Goal: Information Seeking & Learning: Learn about a topic

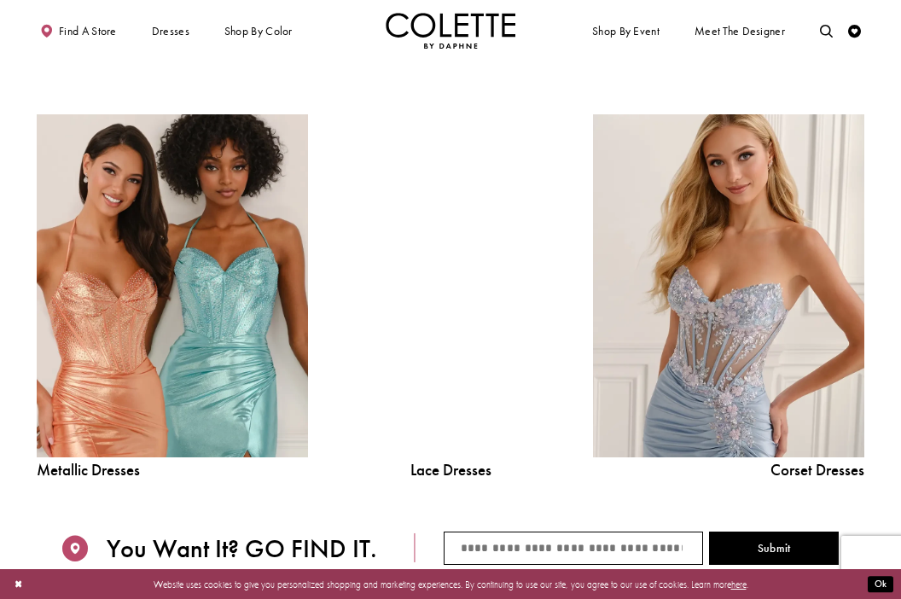
scroll to position [1307, 0]
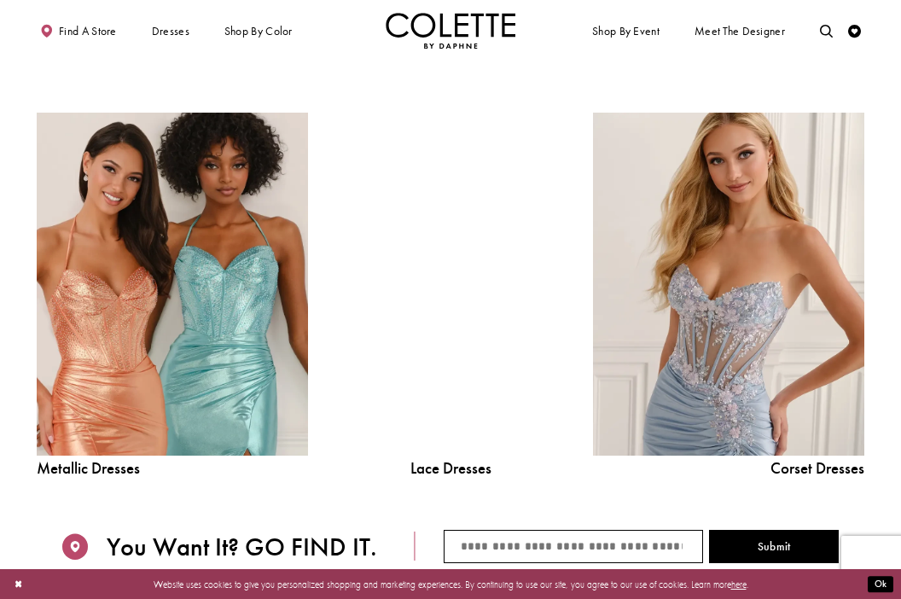
click at [499, 418] on div at bounding box center [450, 284] width 194 height 343
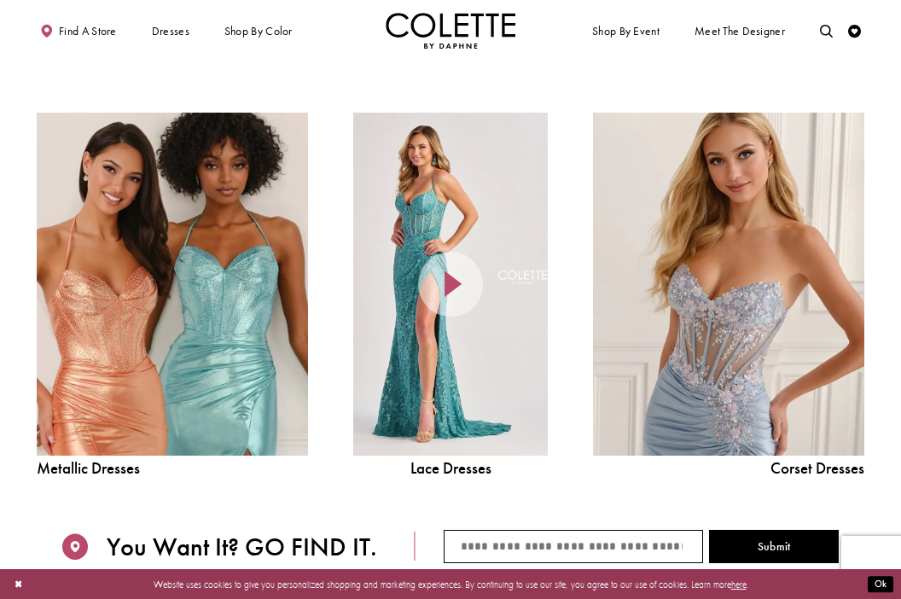
click at [452, 344] on div at bounding box center [450, 284] width 194 height 343
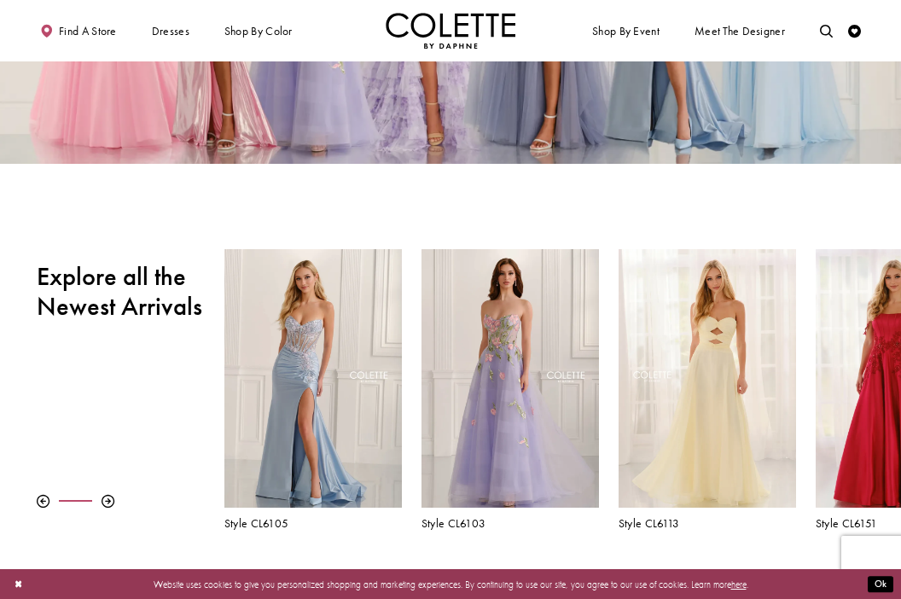
scroll to position [0, 0]
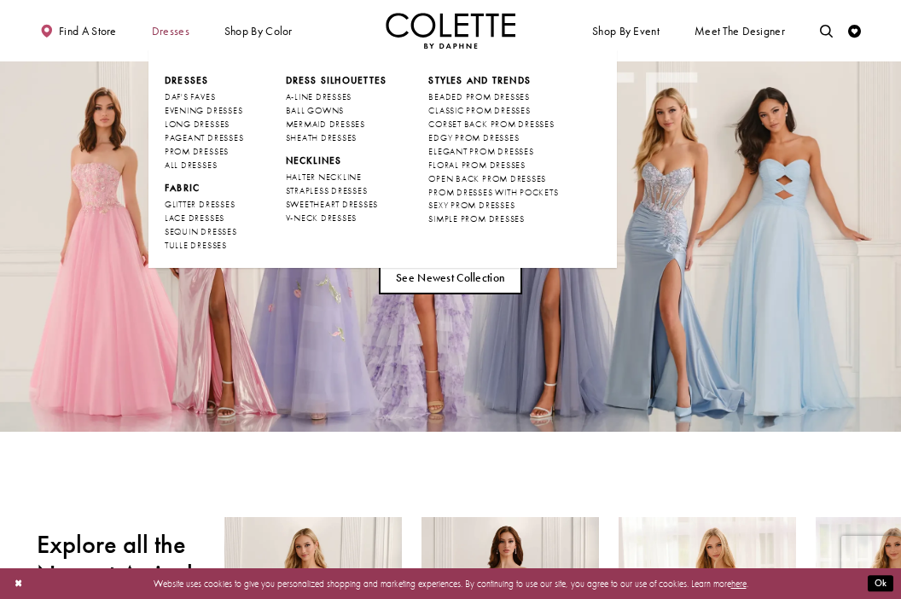
click at [178, 37] on span "Dresses" at bounding box center [171, 31] width 38 height 13
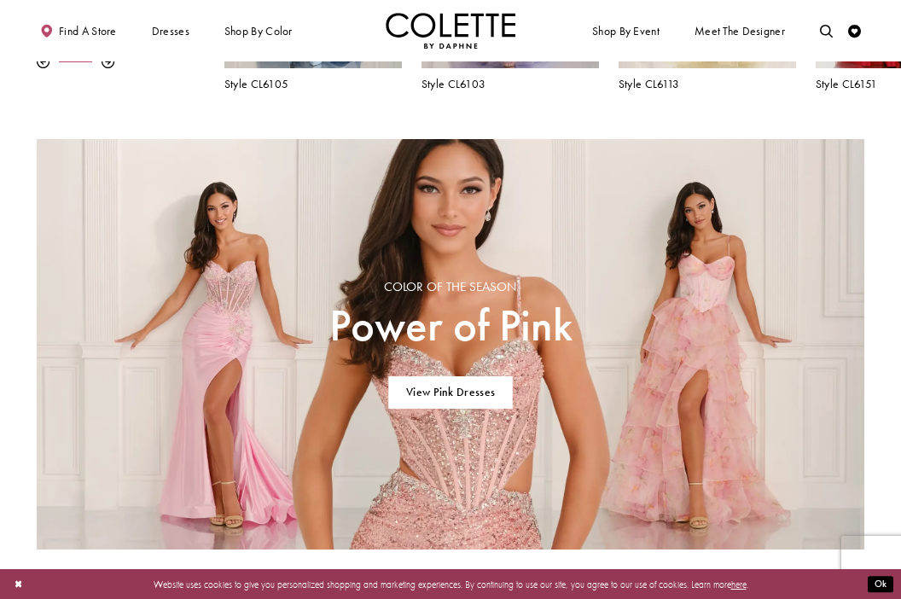
scroll to position [727, 0]
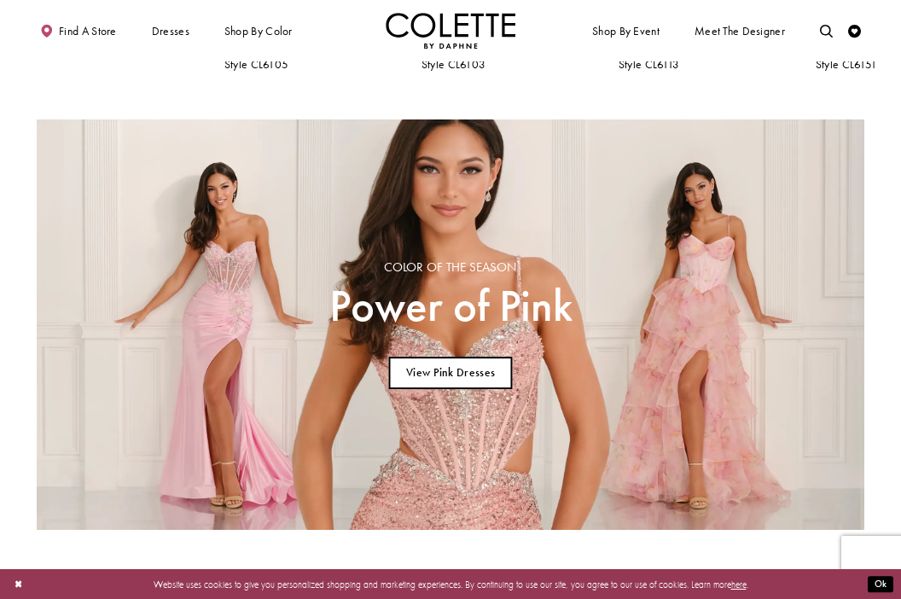
click at [469, 367] on link "View Pink Dresses" at bounding box center [451, 372] width 124 height 33
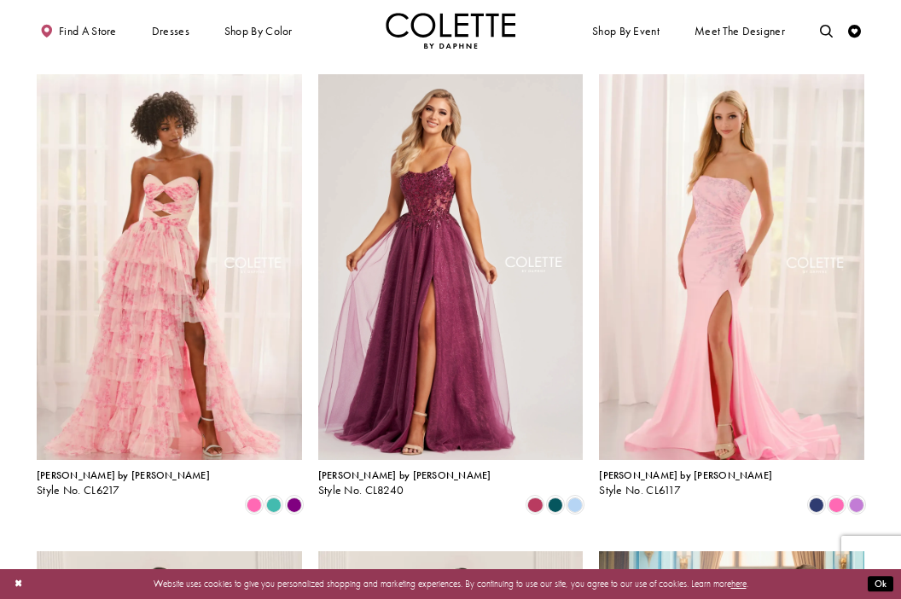
scroll to position [1011, 0]
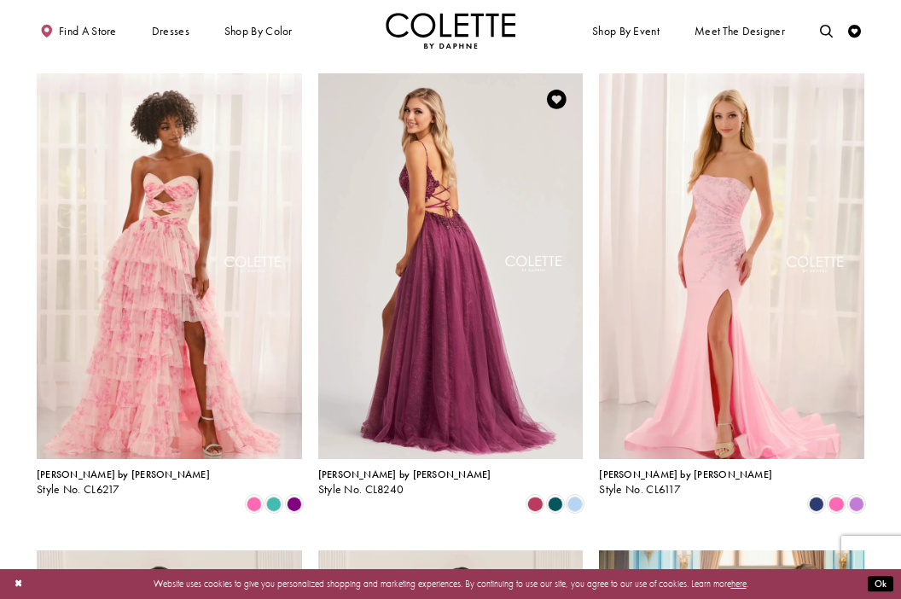
click at [372, 365] on img "Visit Colette by Daphne Style No. CL8240 Page" at bounding box center [450, 265] width 265 height 385
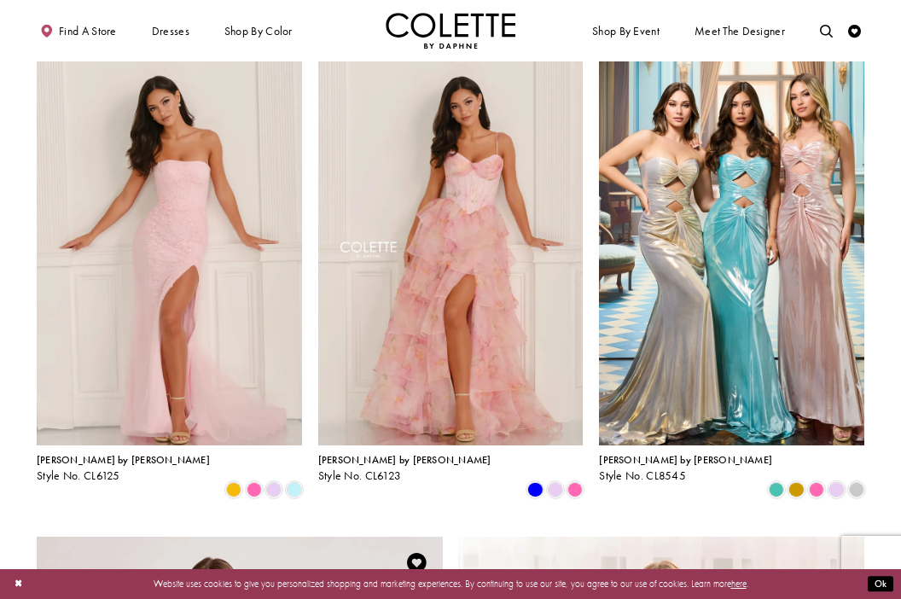
scroll to position [1500, 0]
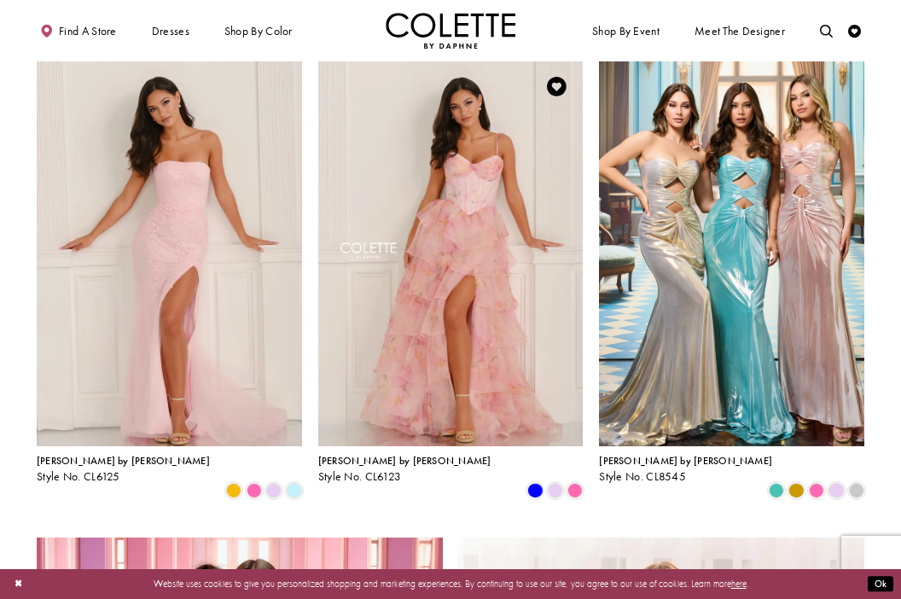
click at [448, 252] on img "Visit Colette by Daphne Style No. CL6123 Page" at bounding box center [450, 253] width 265 height 385
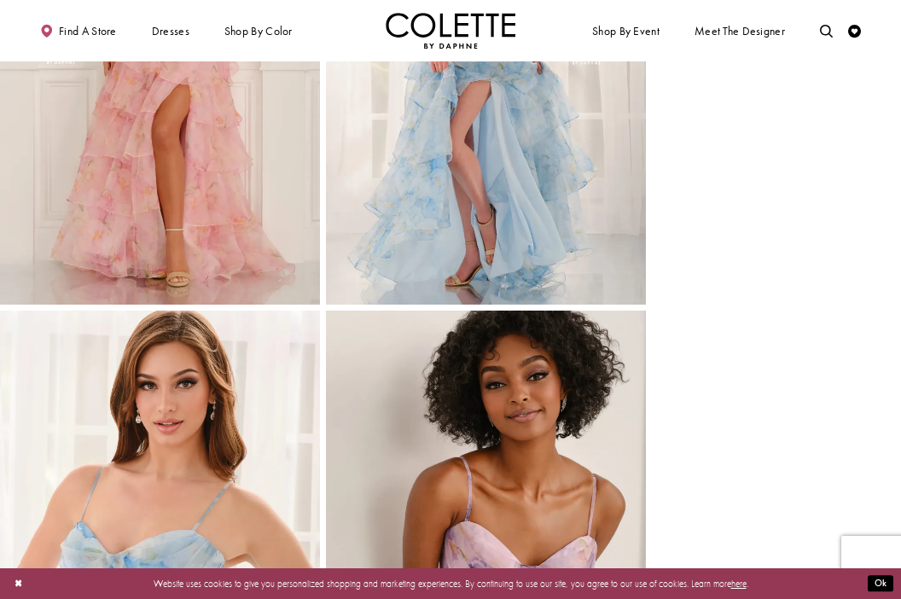
scroll to position [1210, 0]
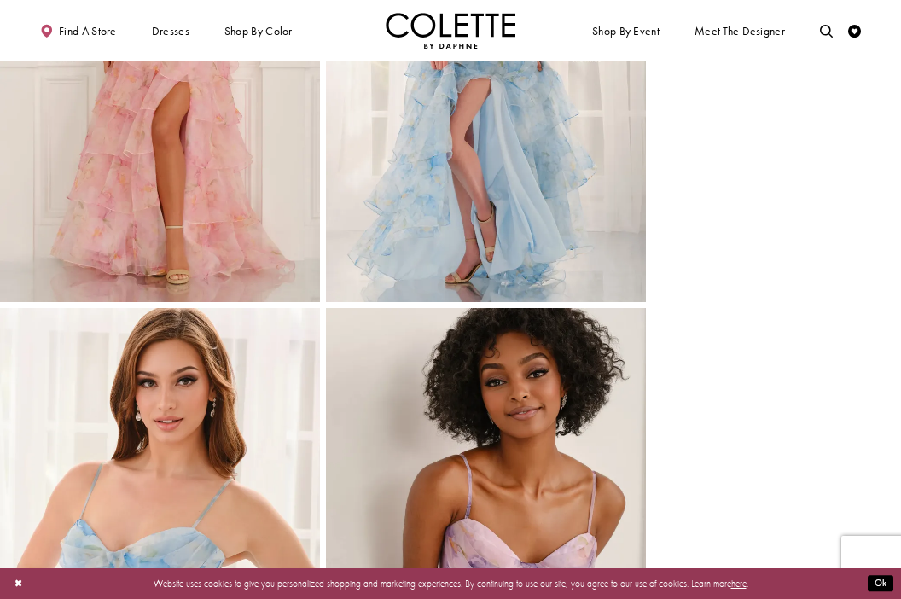
click at [233, 296] on img "Full size Style CL6123 Colette by Daphne #4 Pink frontface vertical picture" at bounding box center [160, 62] width 320 height 479
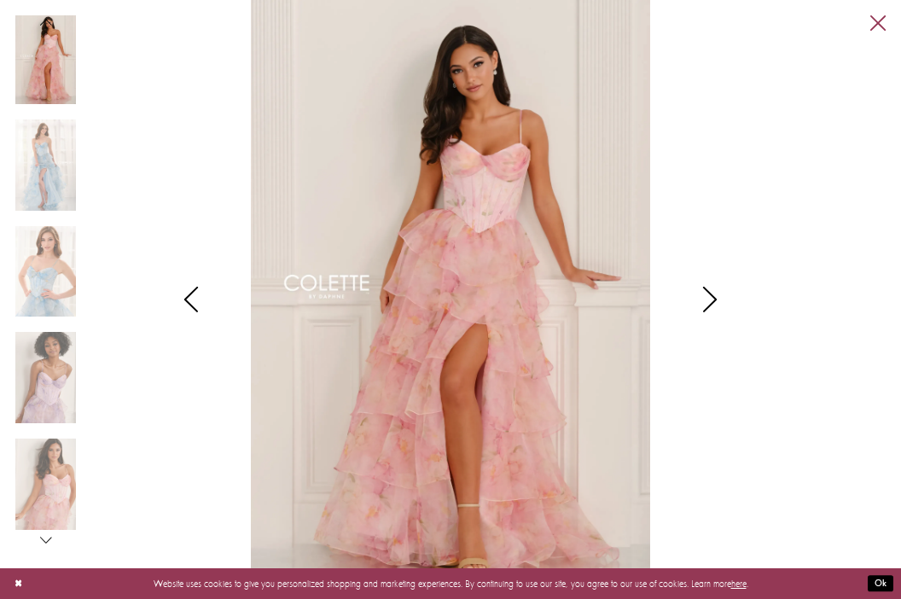
click at [870, 21] on link "Close" at bounding box center [877, 22] width 15 height 15
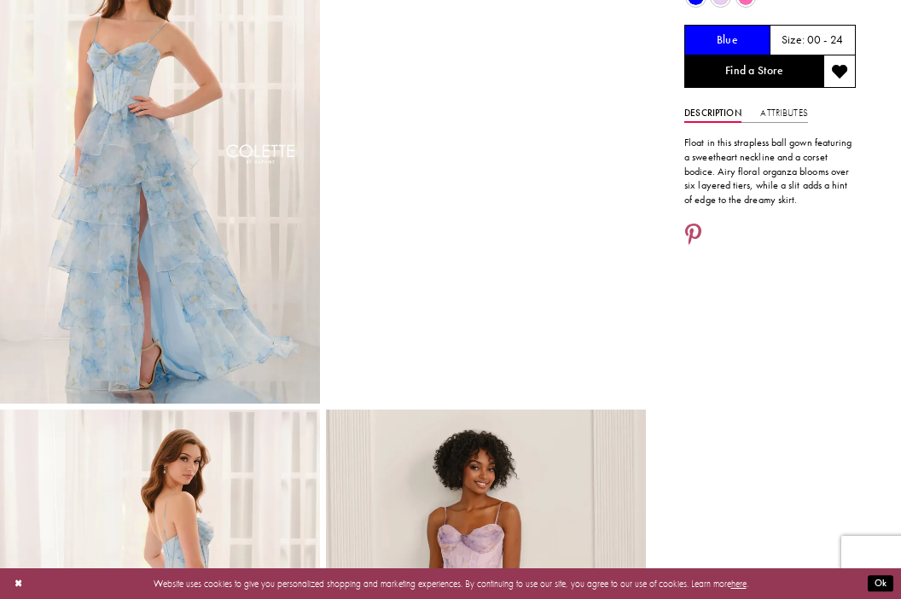
scroll to position [0, 0]
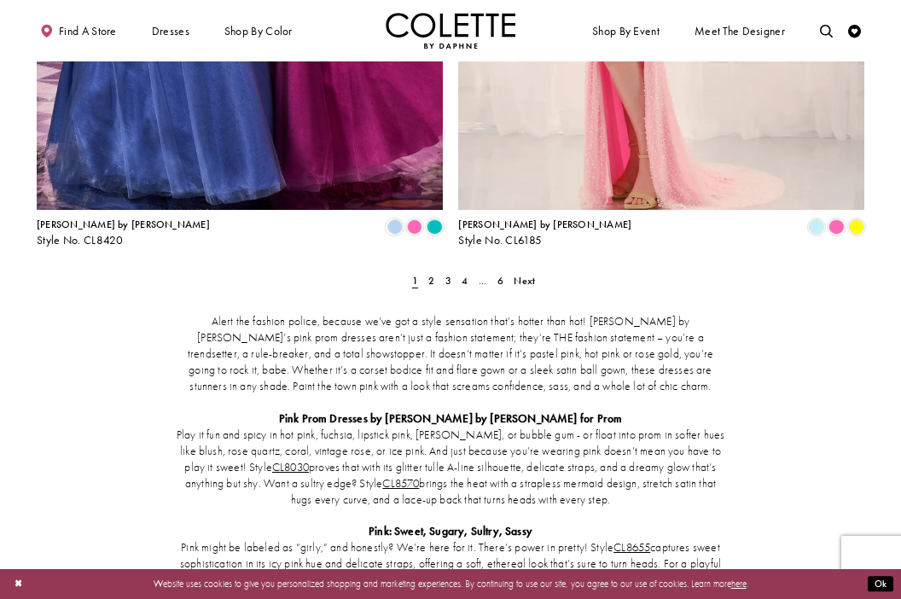
scroll to position [2368, 0]
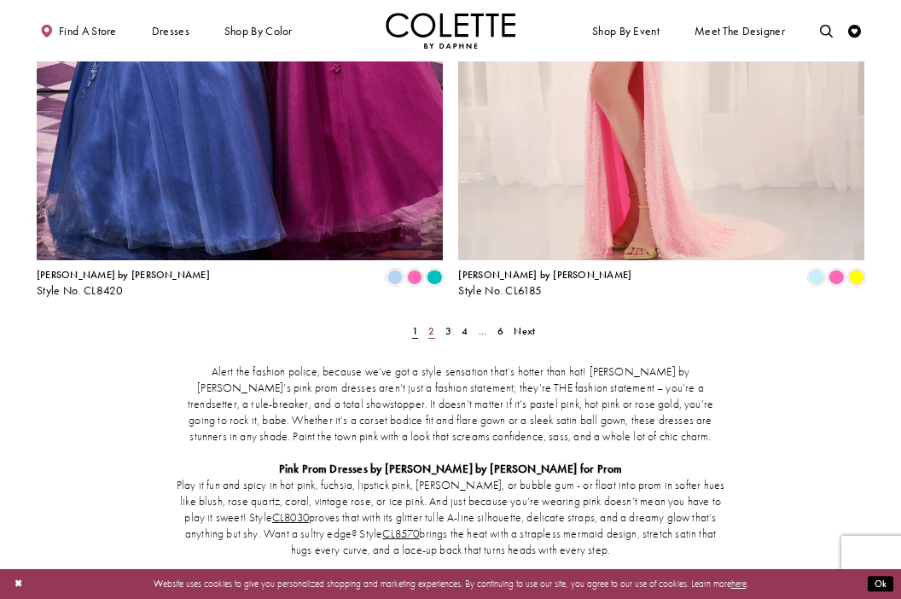
click at [432, 324] on span "2" at bounding box center [431, 331] width 6 height 14
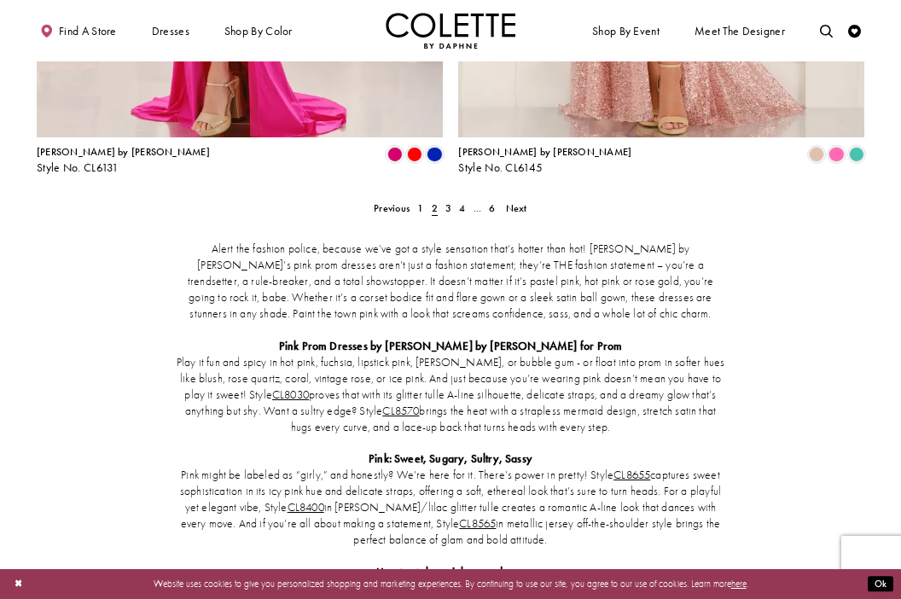
scroll to position [2494, 0]
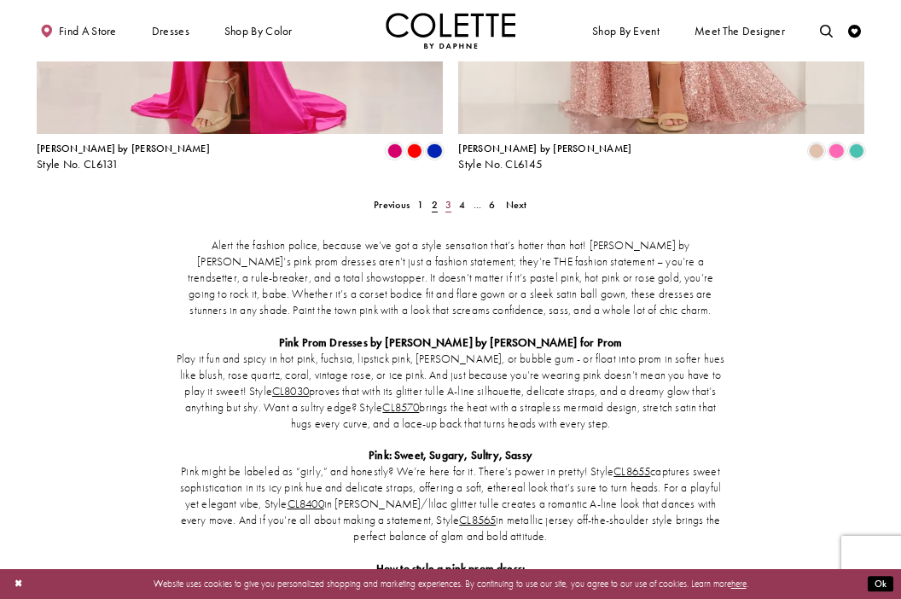
click at [453, 195] on link "3" at bounding box center [448, 204] width 14 height 19
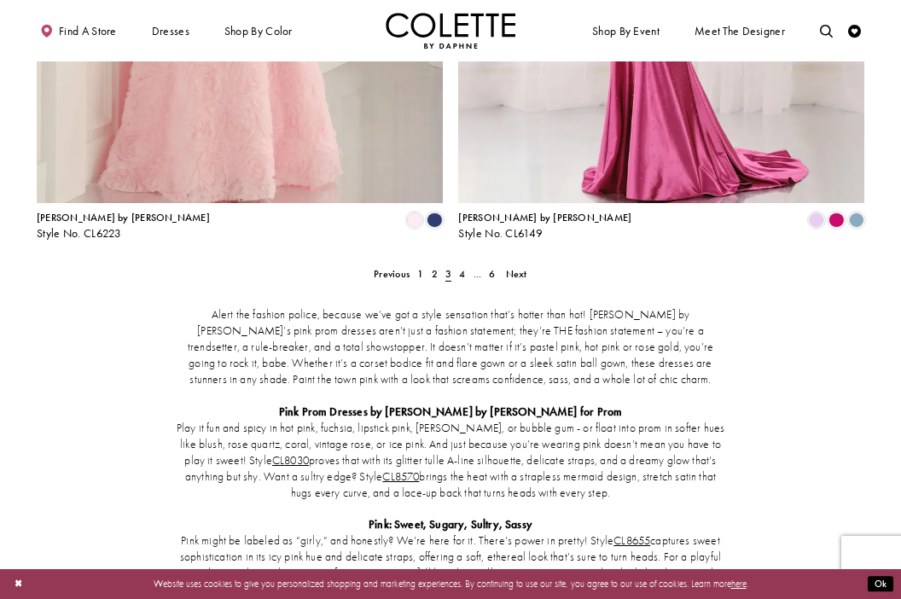
scroll to position [2439, 0]
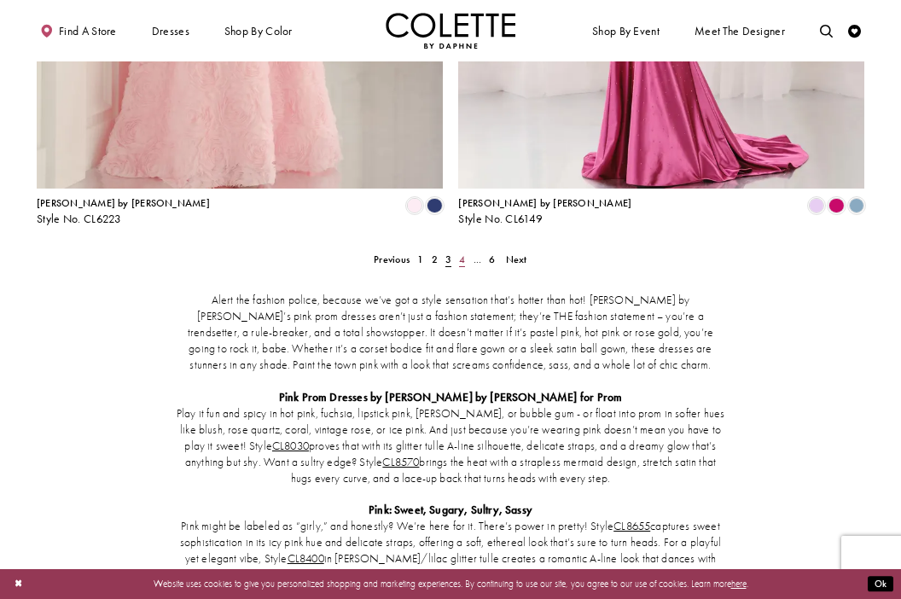
click at [462, 252] on span "4" at bounding box center [462, 259] width 6 height 14
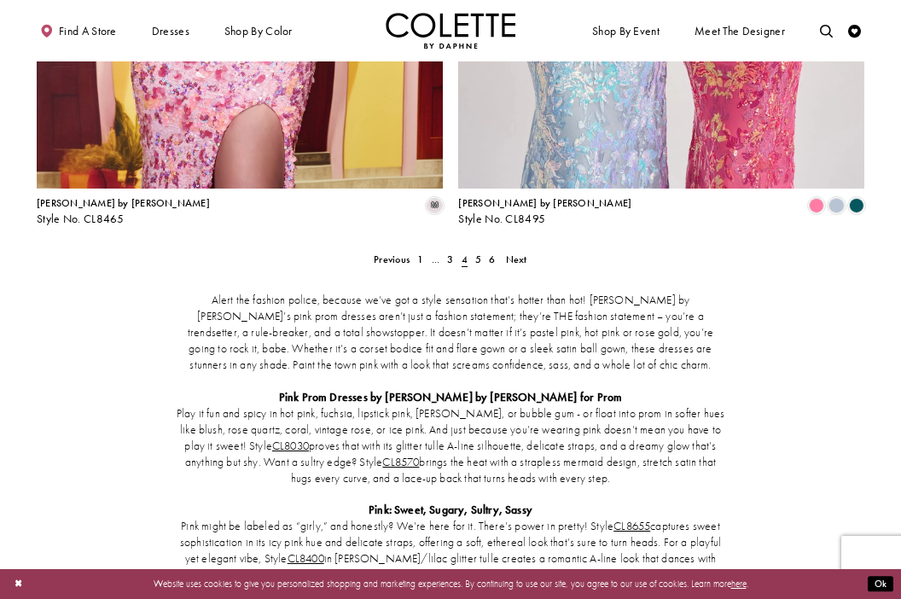
scroll to position [70, 0]
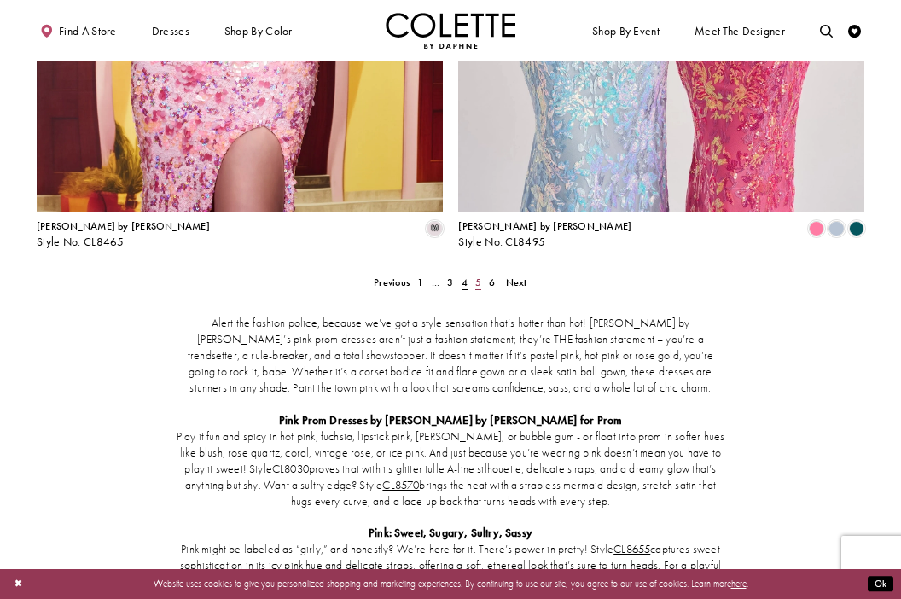
click at [482, 273] on link "5" at bounding box center [478, 282] width 14 height 19
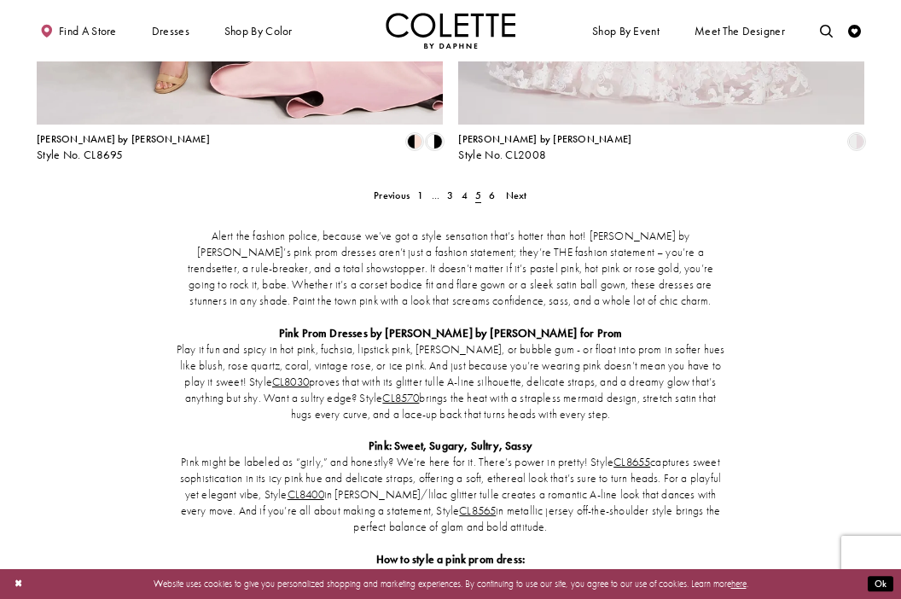
scroll to position [2565, 0]
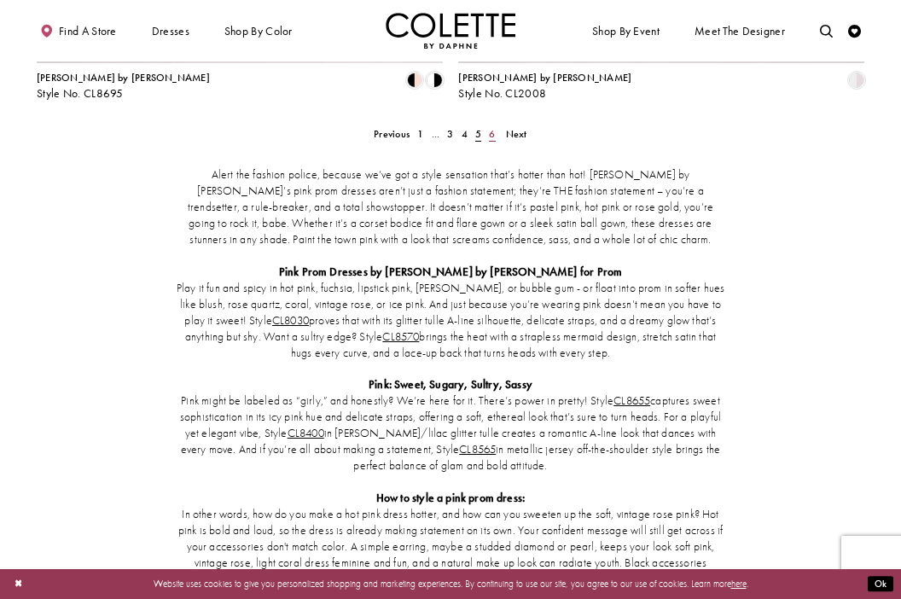
click at [490, 127] on span "6" at bounding box center [492, 134] width 6 height 14
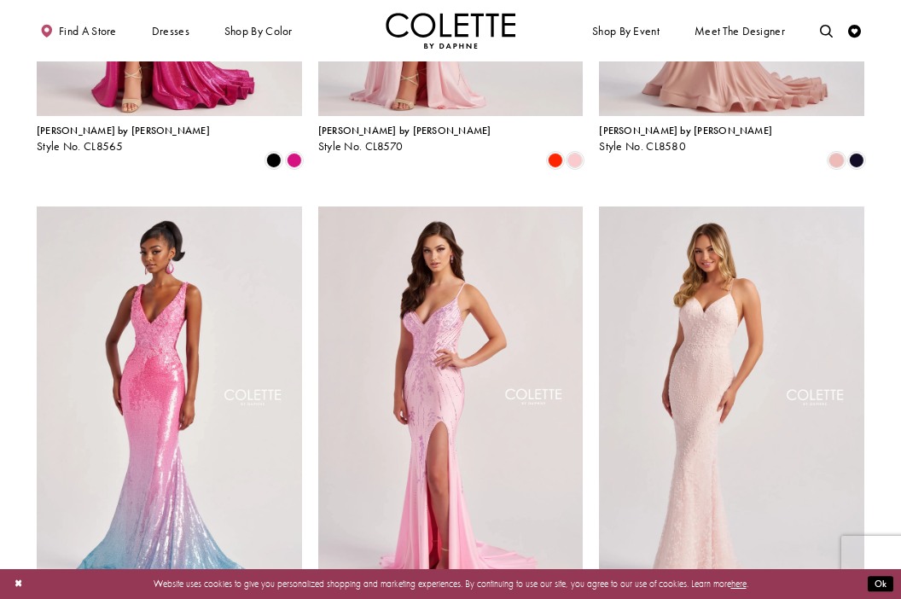
scroll to position [925, 0]
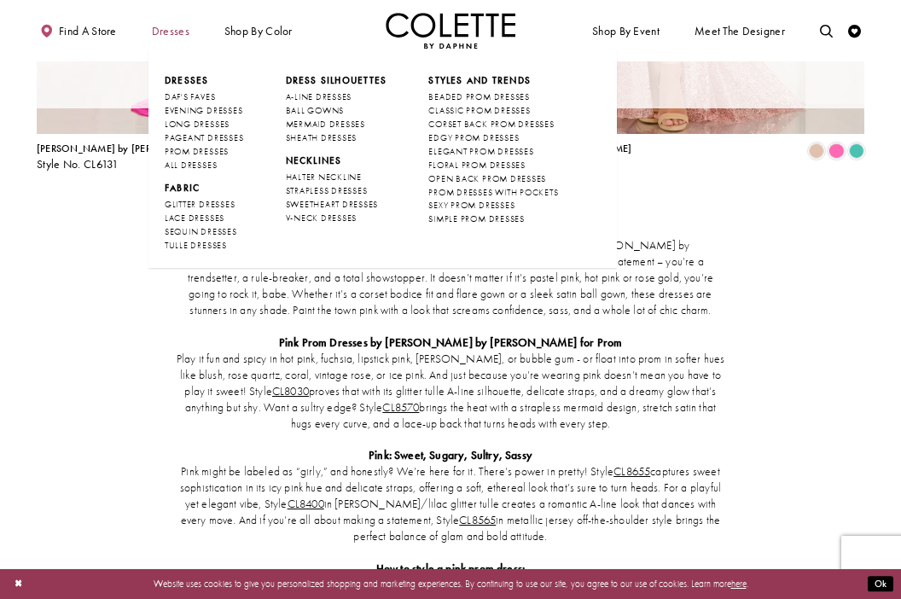
scroll to position [70, 0]
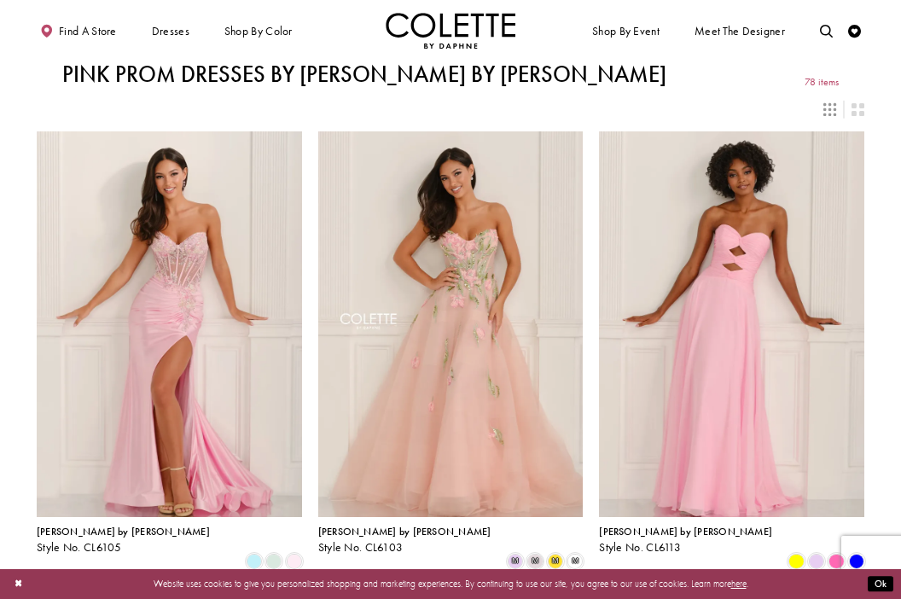
click at [175, 32] on span "Dresses" at bounding box center [171, 31] width 38 height 13
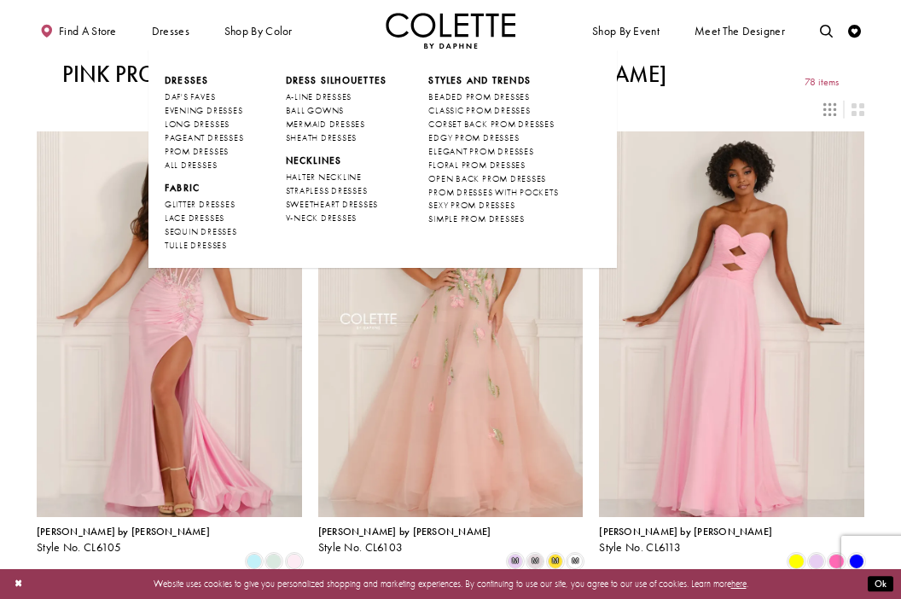
click at [185, 75] on span "Dresses" at bounding box center [187, 80] width 44 height 12
click at [215, 152] on span "PROM DRESSES" at bounding box center [197, 151] width 64 height 11
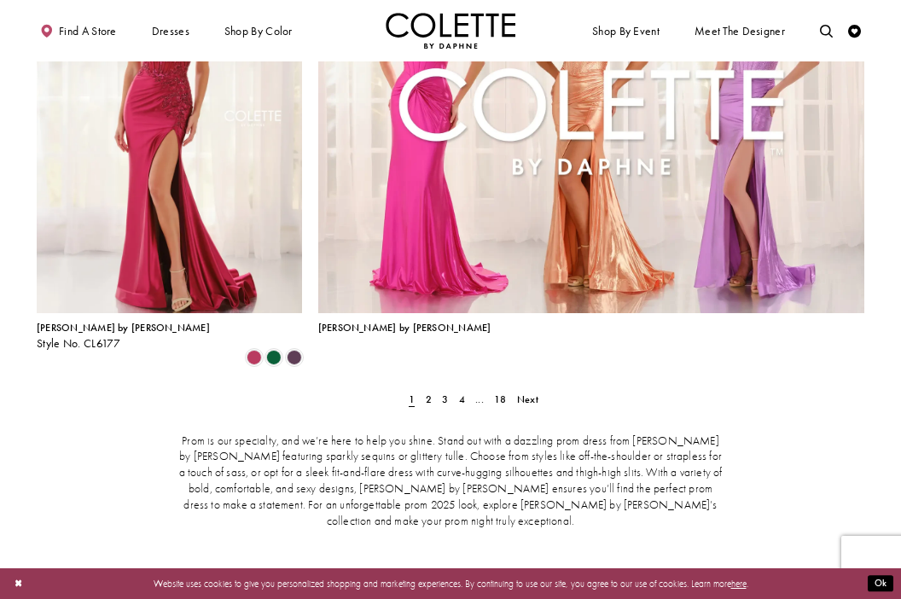
scroll to position [2855, 0]
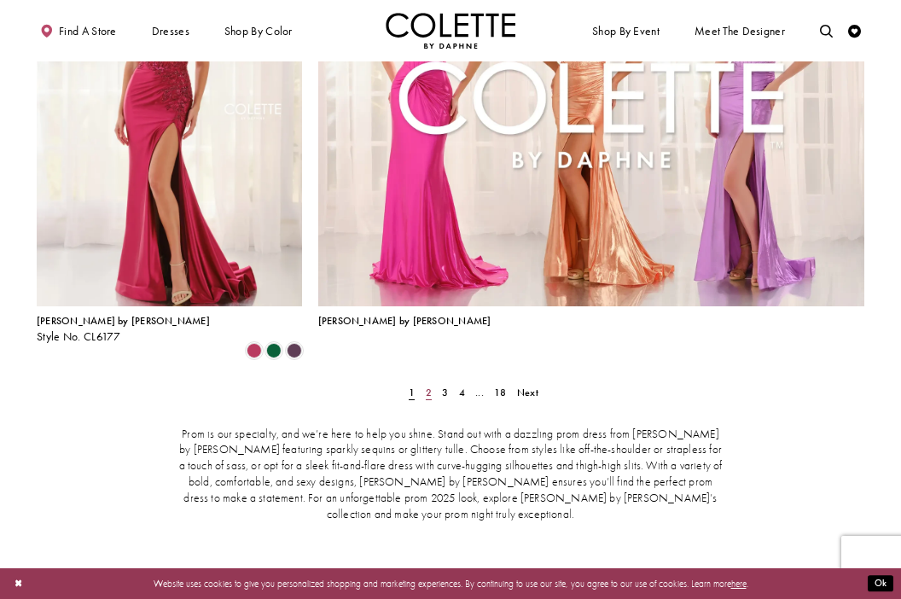
click at [429, 385] on span "2" at bounding box center [429, 392] width 6 height 14
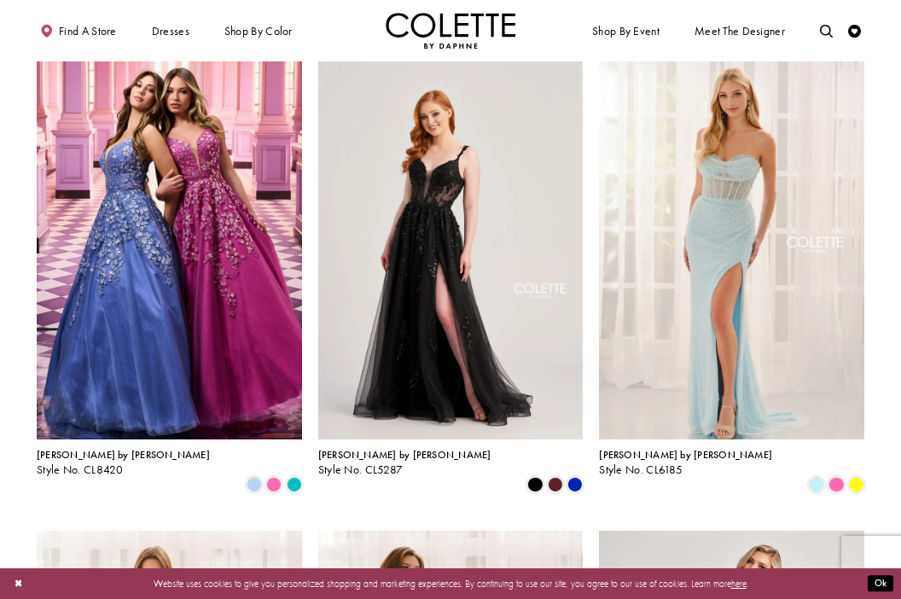
scroll to position [1198, 0]
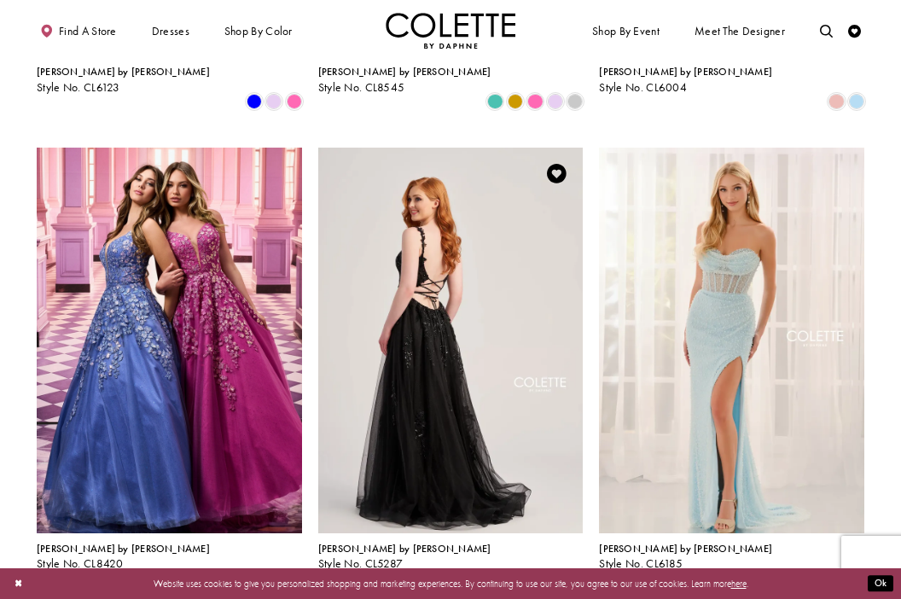
click at [426, 256] on img "Visit Colette by Daphne Style No. CL5287 Page" at bounding box center [450, 340] width 265 height 385
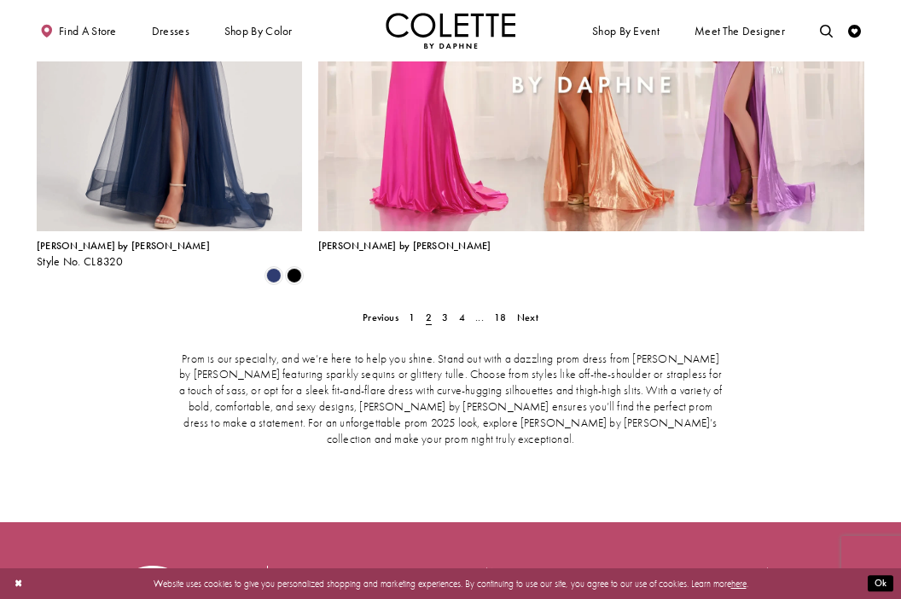
scroll to position [3013, 0]
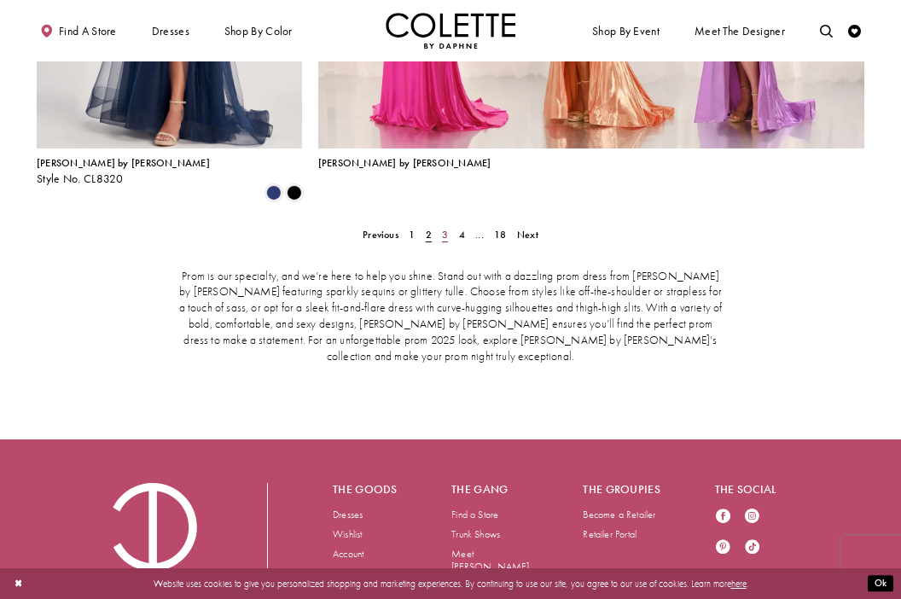
click at [446, 228] on span "3" at bounding box center [445, 235] width 6 height 14
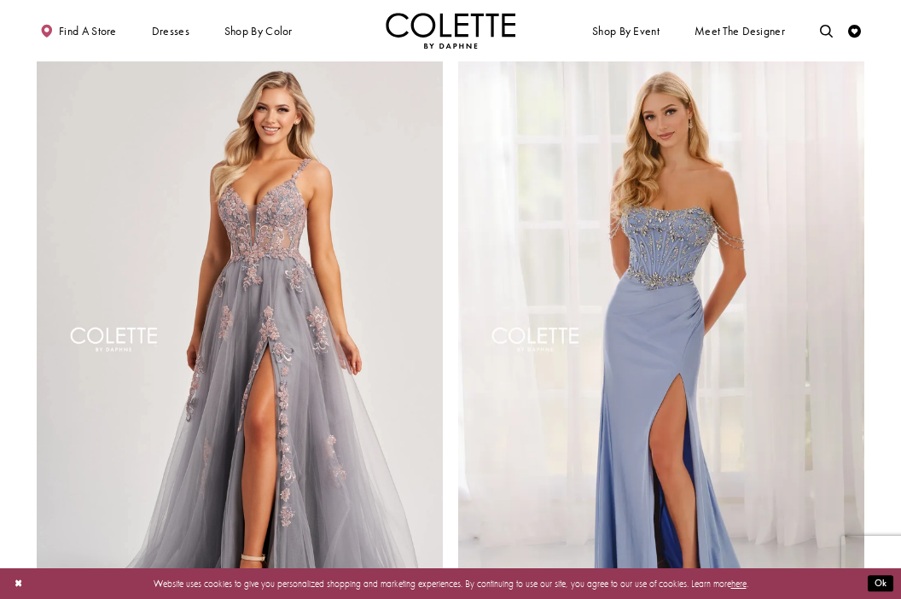
scroll to position [2257, 0]
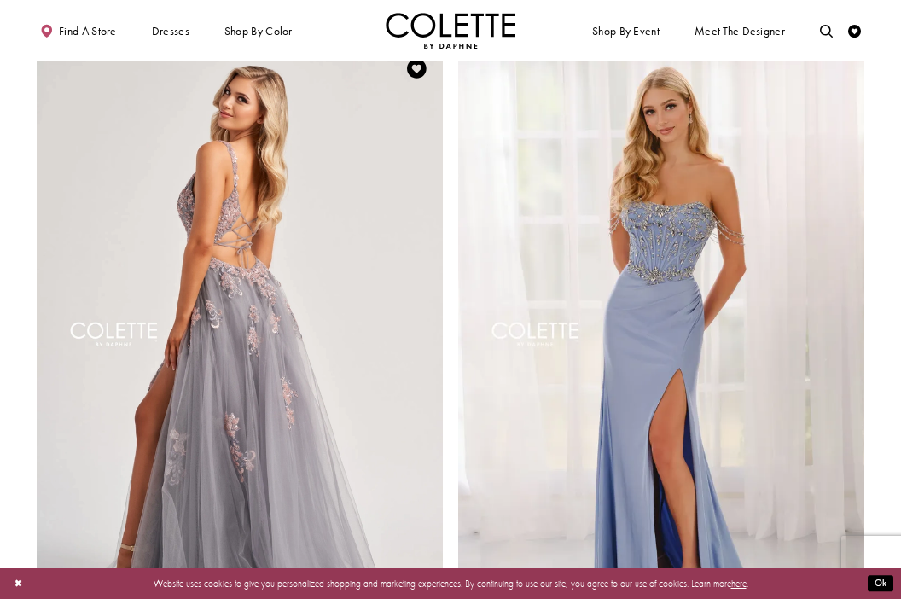
click at [351, 398] on img "Visit Colette by Daphne Style No. CL8130 Page" at bounding box center [240, 338] width 406 height 590
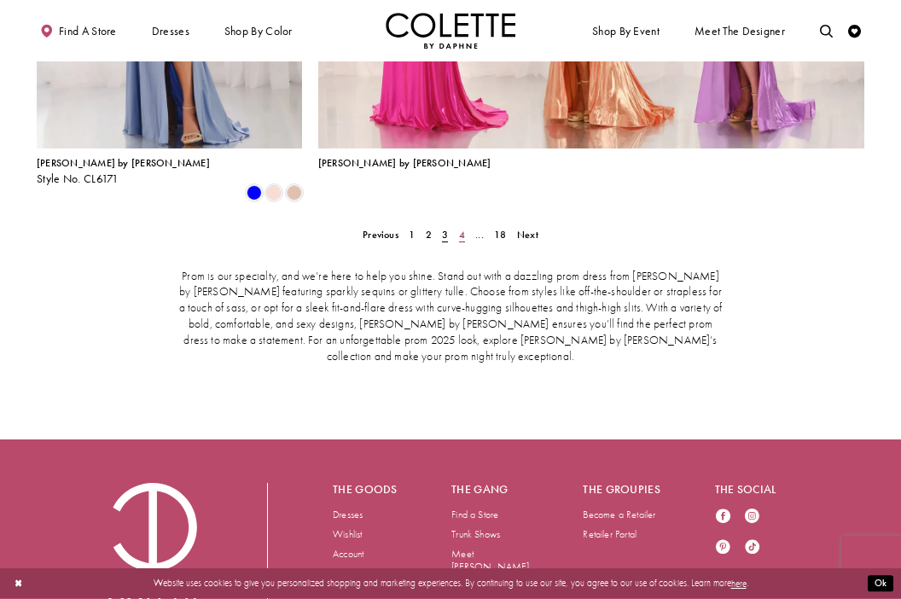
click at [459, 228] on span "4" at bounding box center [462, 235] width 6 height 14
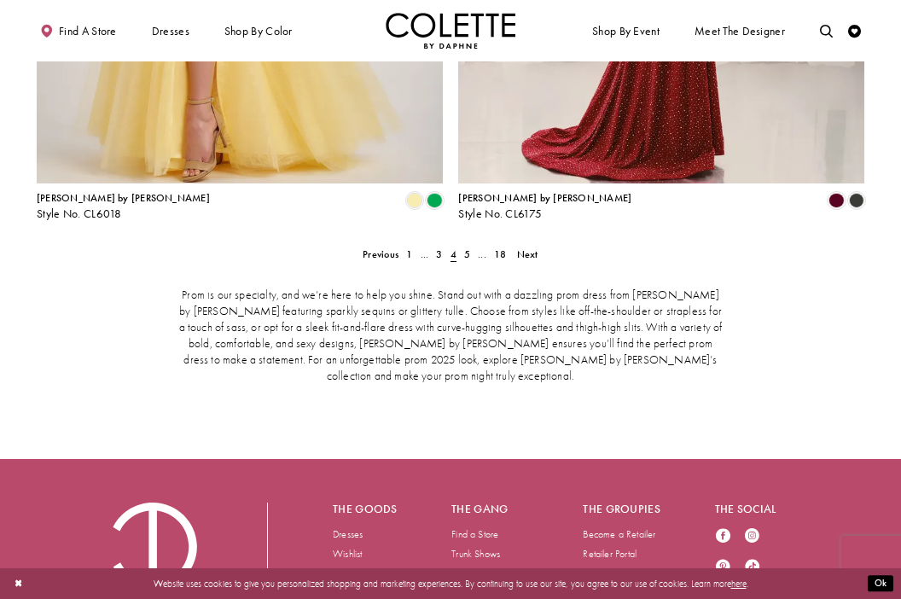
scroll to position [2756, 0]
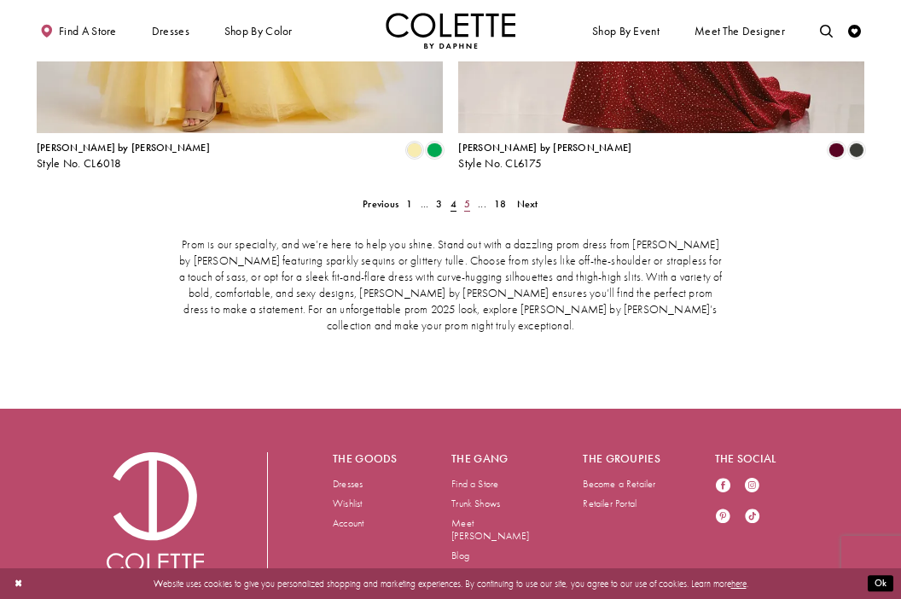
click at [465, 197] on span "5" at bounding box center [467, 204] width 6 height 14
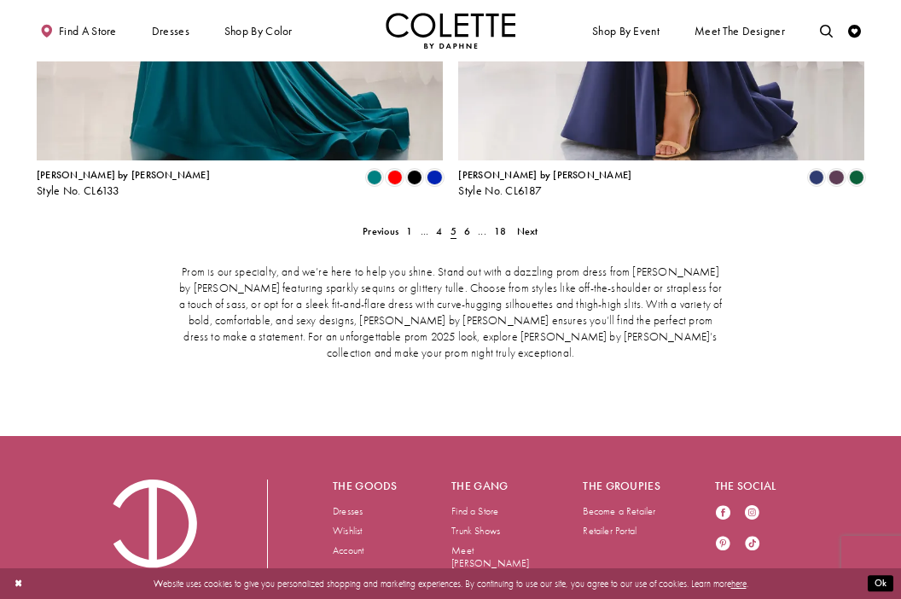
scroll to position [2755, 0]
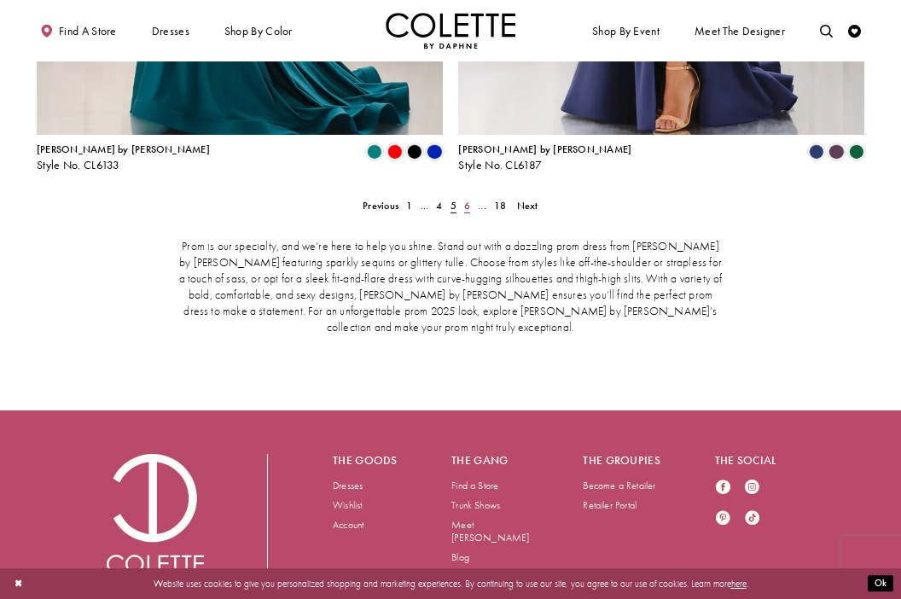
click at [468, 199] on span "6" at bounding box center [467, 206] width 6 height 14
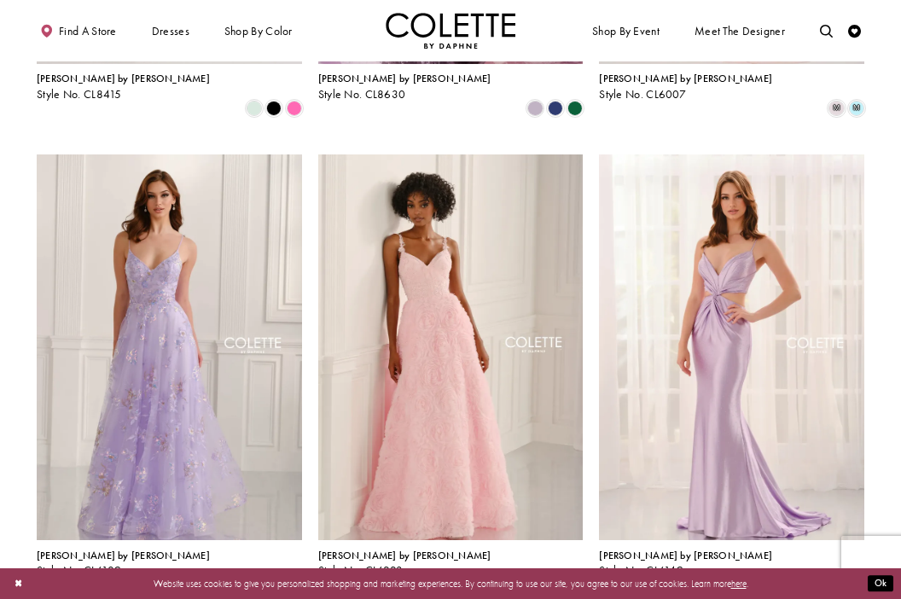
scroll to position [1195, 0]
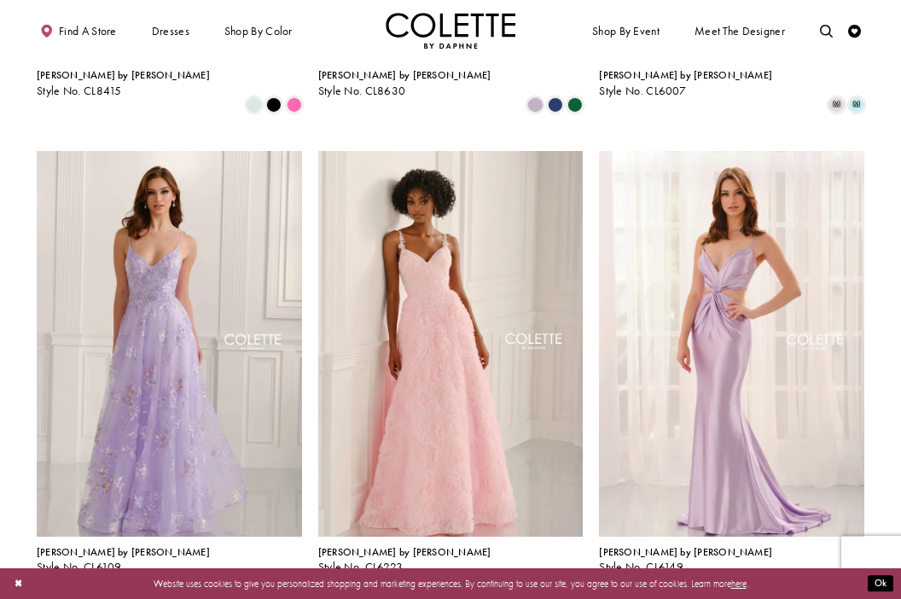
click at [305, 198] on div "Colette by Daphne Style No. CL6109 Skip Color List #12624a2c66 to end Color Lis…" at bounding box center [169, 370] width 281 height 477
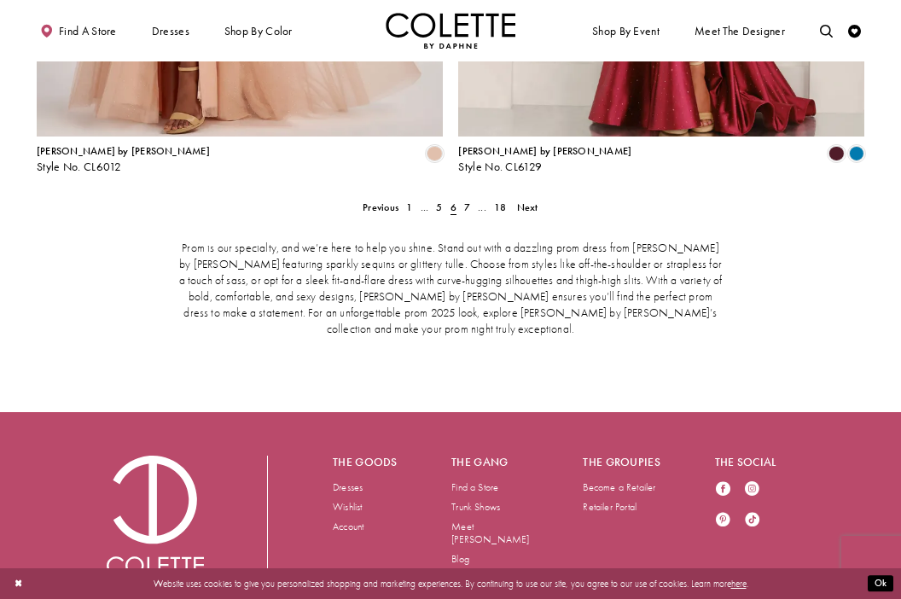
scroll to position [2756, 0]
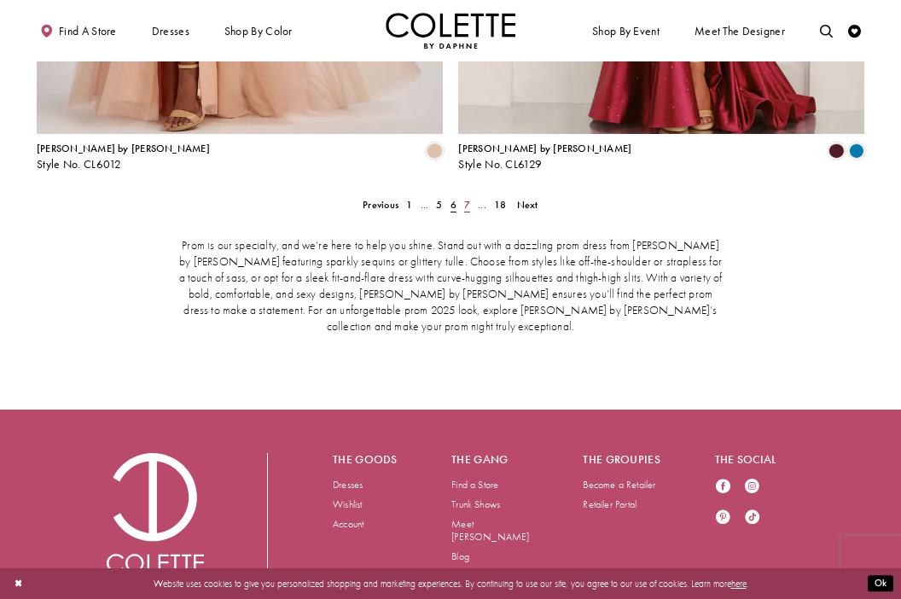
click at [469, 198] on span "7" at bounding box center [467, 205] width 6 height 14
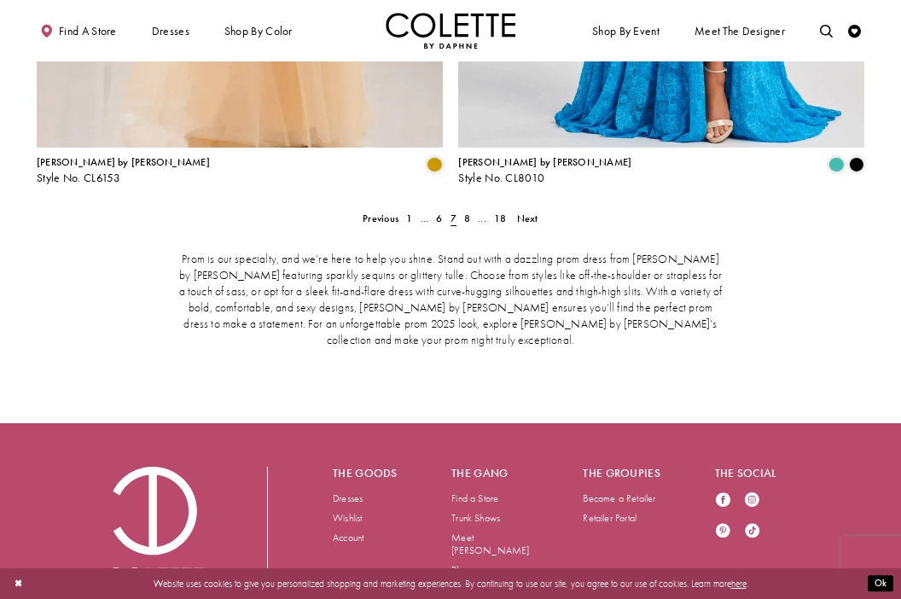
scroll to position [2756, 0]
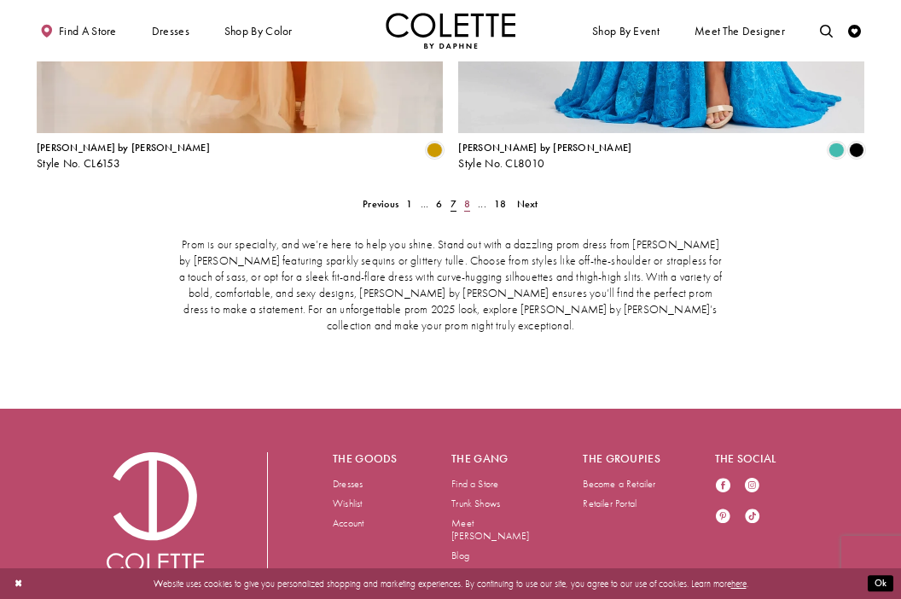
click at [465, 197] on span "8" at bounding box center [467, 204] width 6 height 14
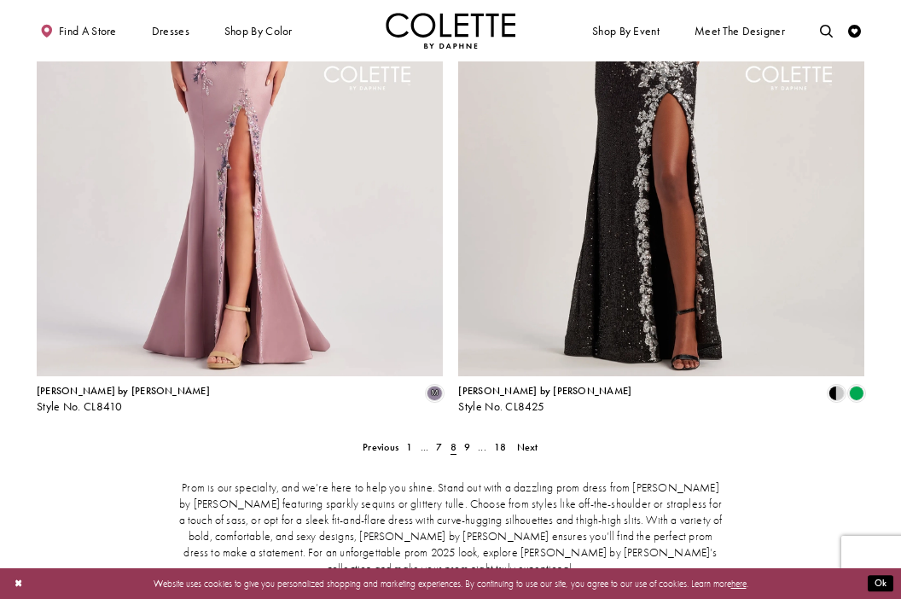
scroll to position [2756, 0]
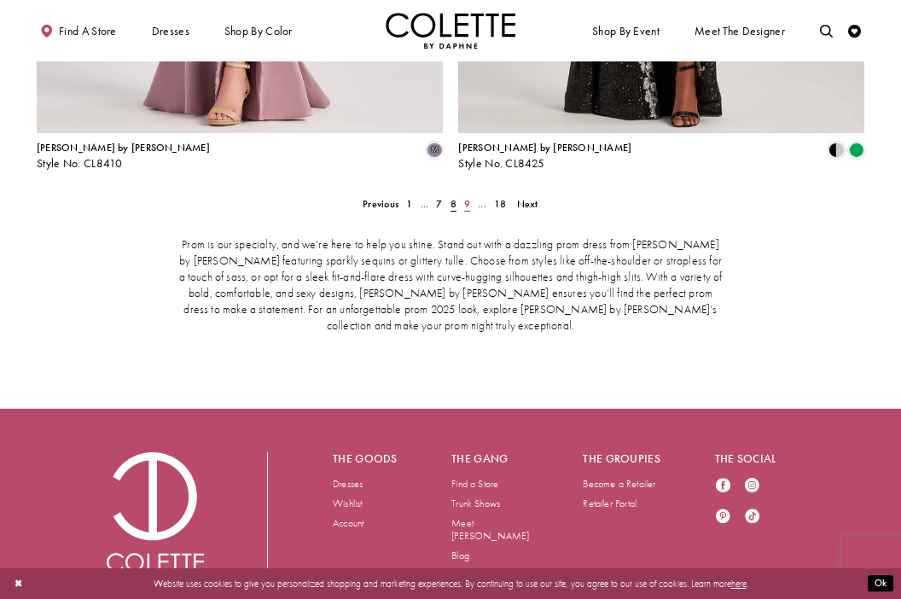
click at [466, 197] on span "9" at bounding box center [467, 204] width 6 height 14
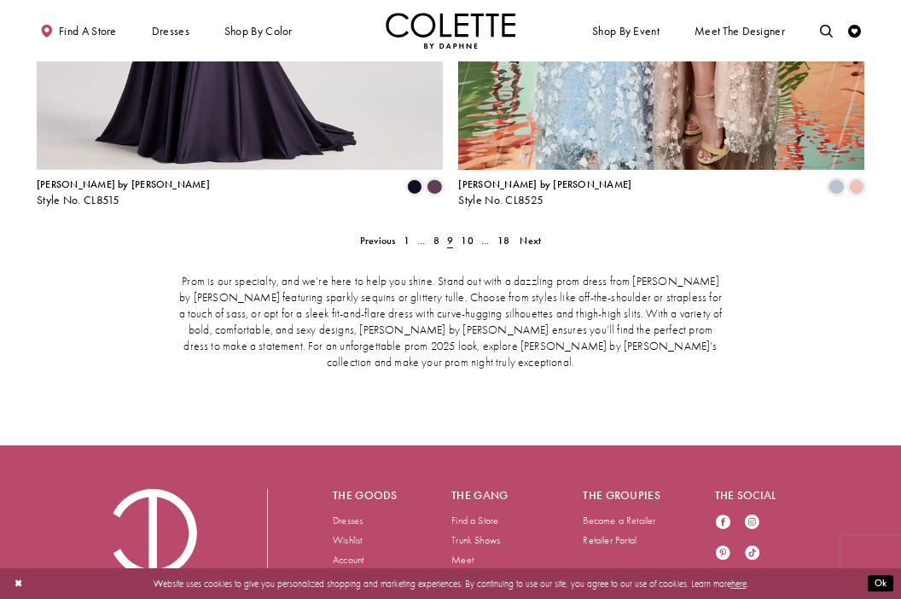
scroll to position [2725, 0]
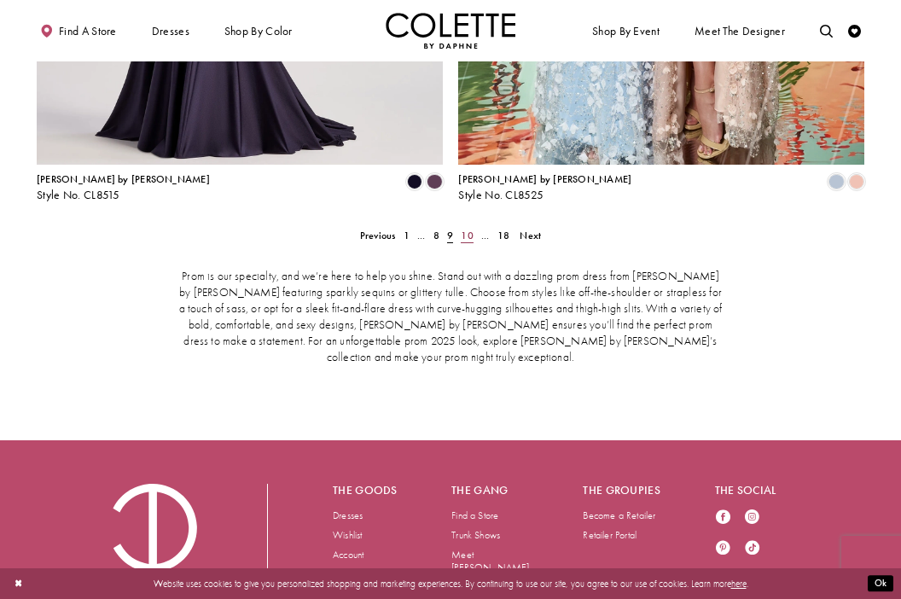
click at [466, 229] on span "10" at bounding box center [467, 236] width 12 height 14
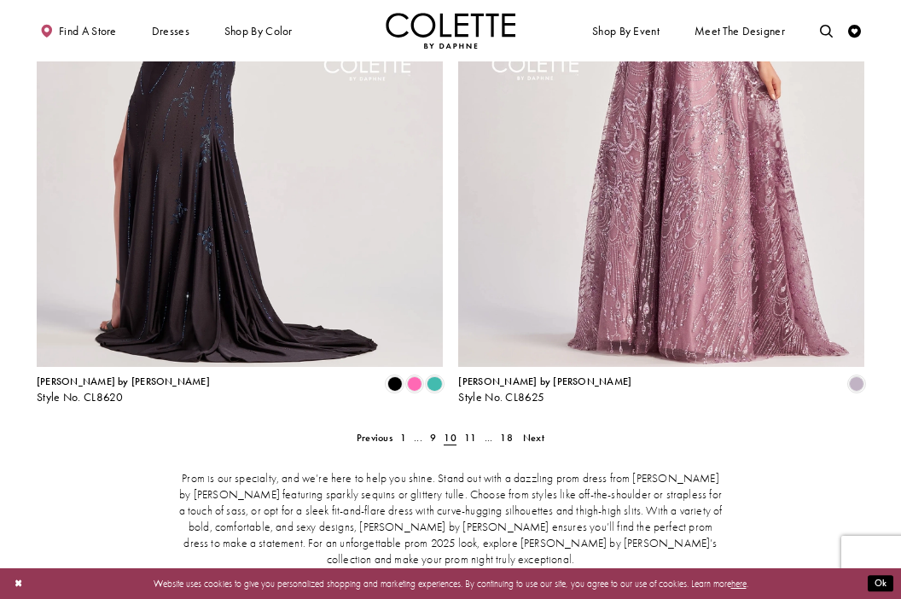
scroll to position [2524, 0]
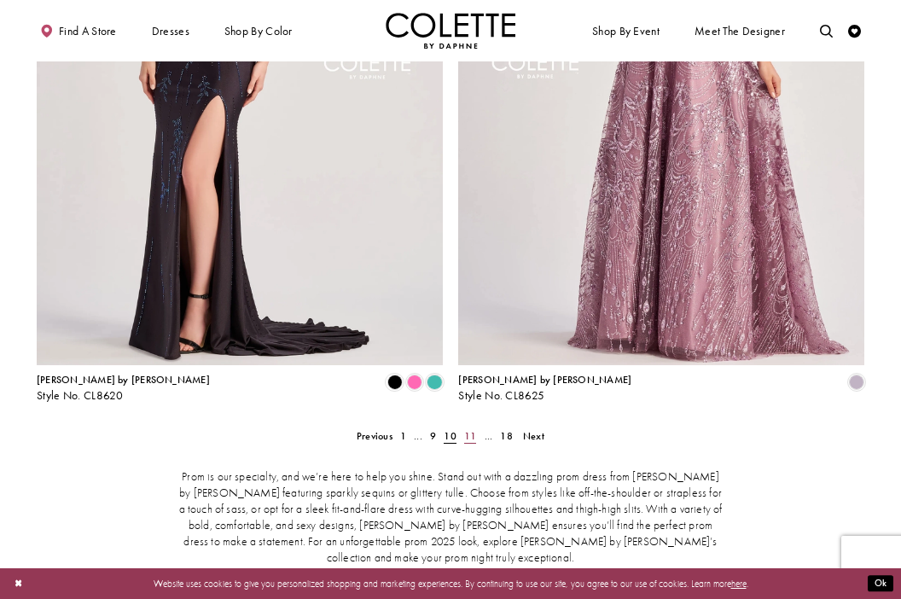
click at [471, 429] on span "11" at bounding box center [470, 436] width 12 height 14
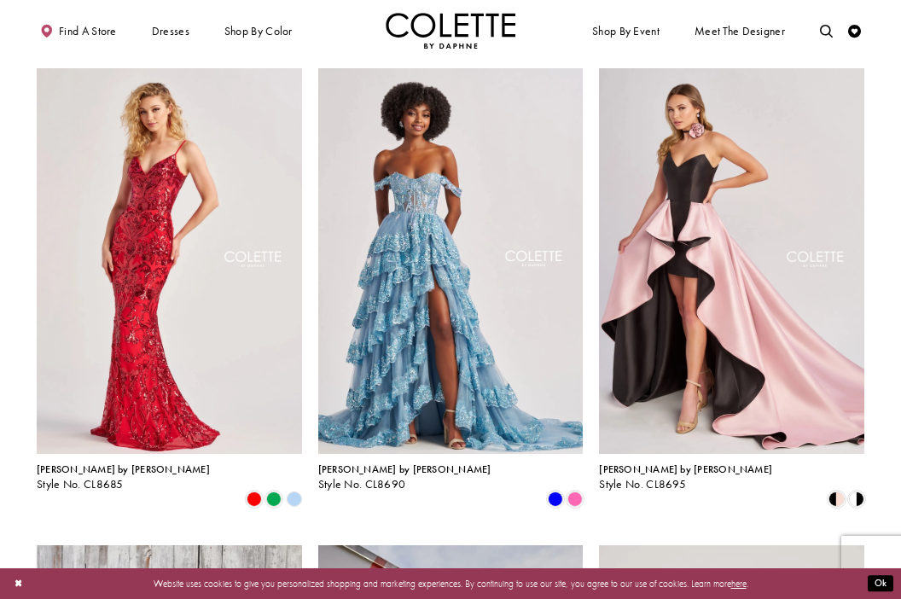
scroll to position [1278, 0]
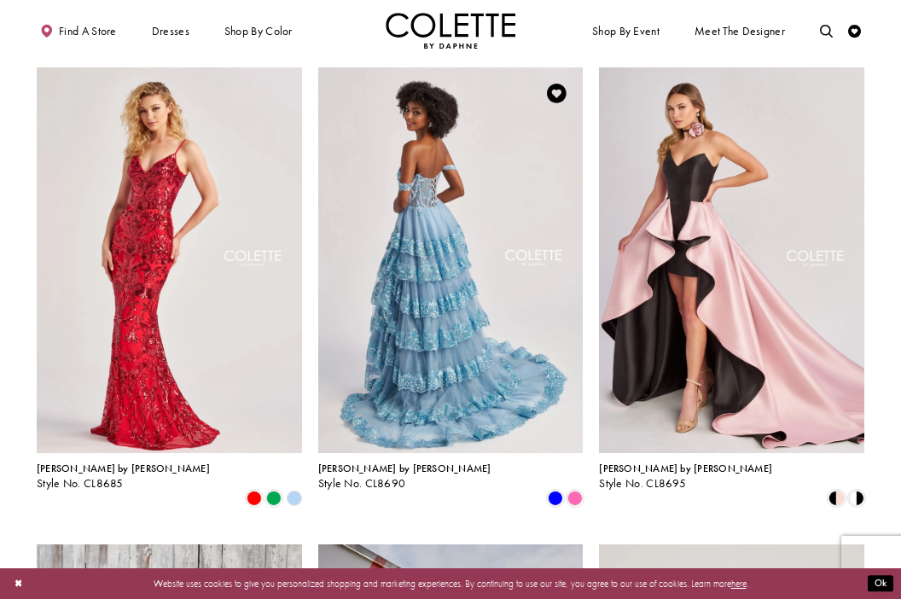
click at [389, 291] on img "Visit Colette by Daphne Style No. CL8690 Page" at bounding box center [450, 259] width 265 height 385
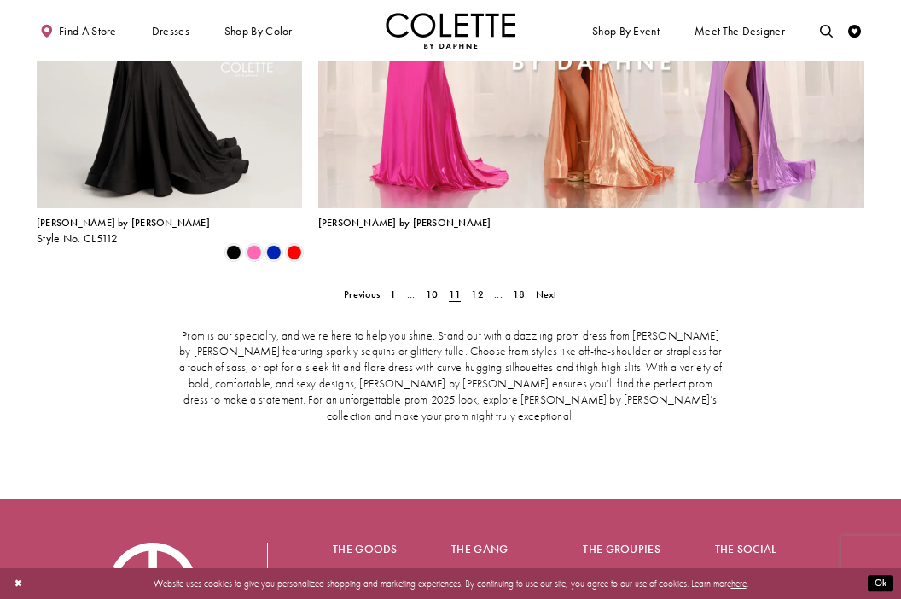
scroll to position [3004, 0]
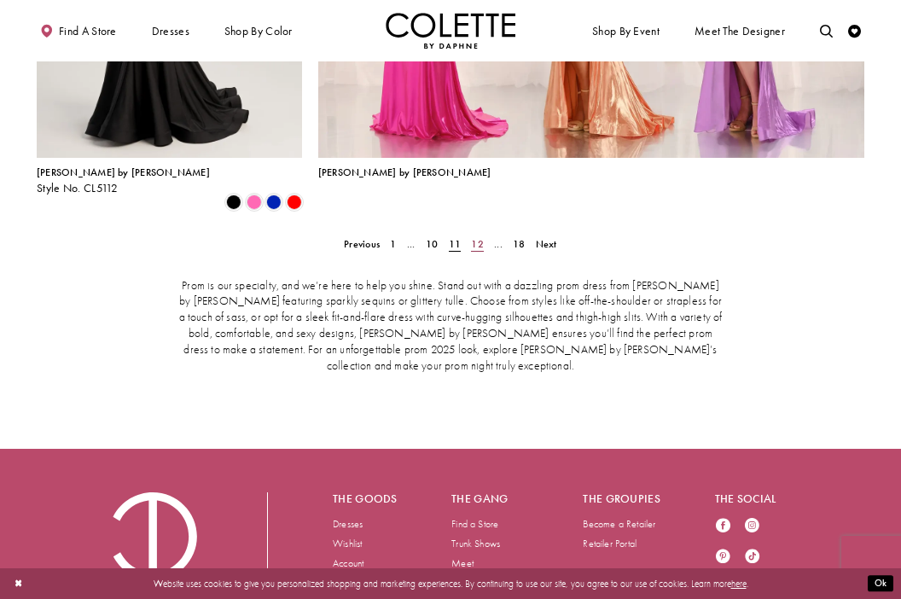
click at [474, 237] on span "12" at bounding box center [477, 244] width 12 height 14
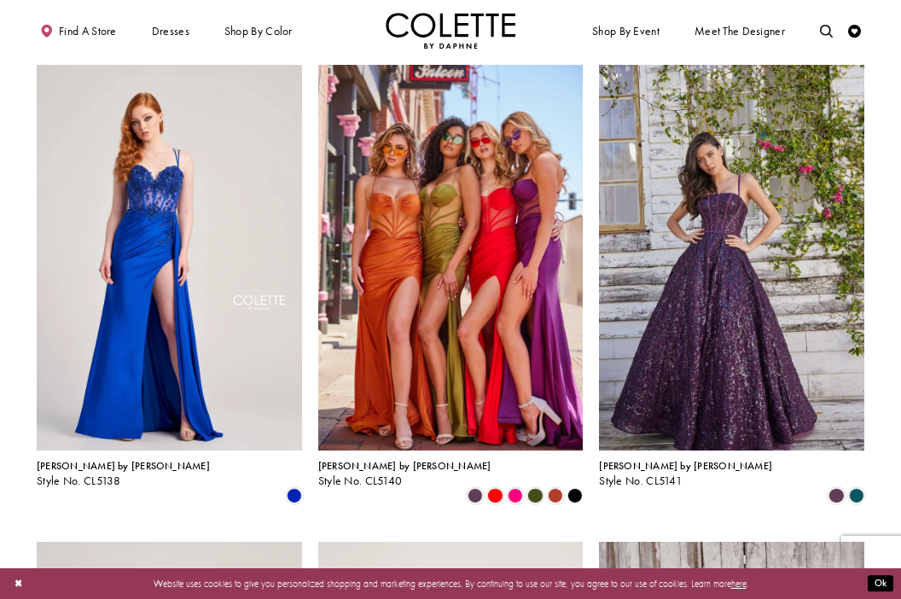
scroll to position [1284, 0]
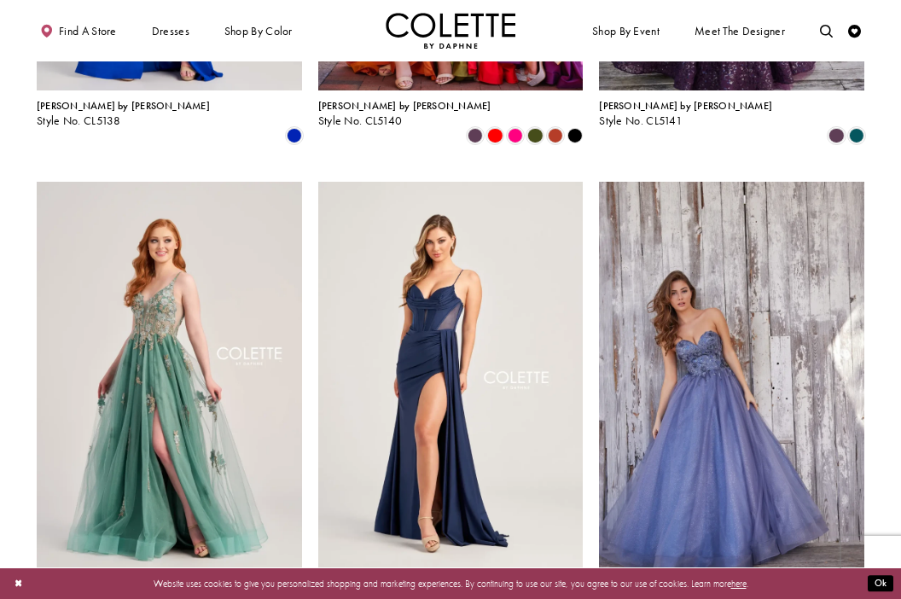
click at [306, 256] on div "[PERSON_NAME] by [PERSON_NAME] Style No. CL5143 Skip Color List #510b715ee8 to …" at bounding box center [169, 400] width 281 height 477
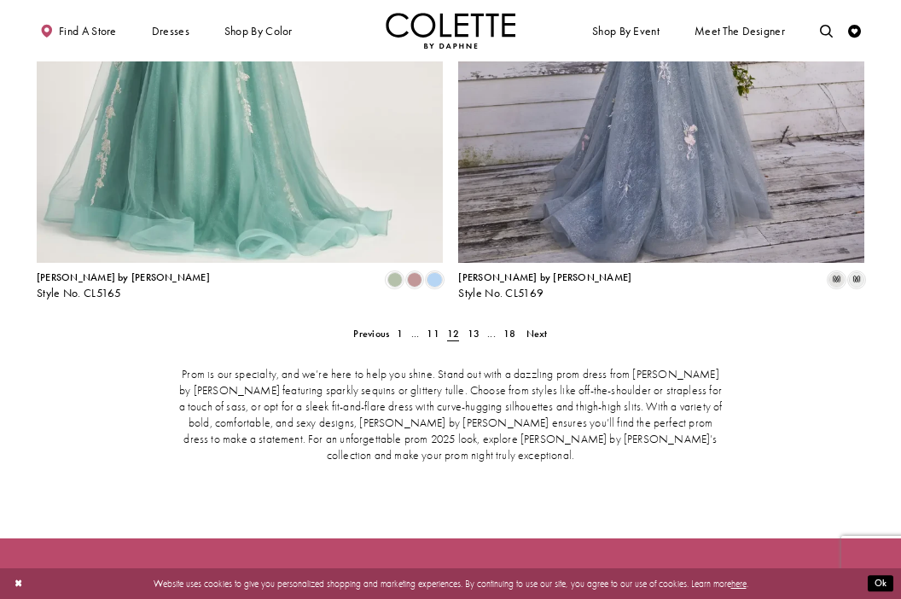
scroll to position [2715, 0]
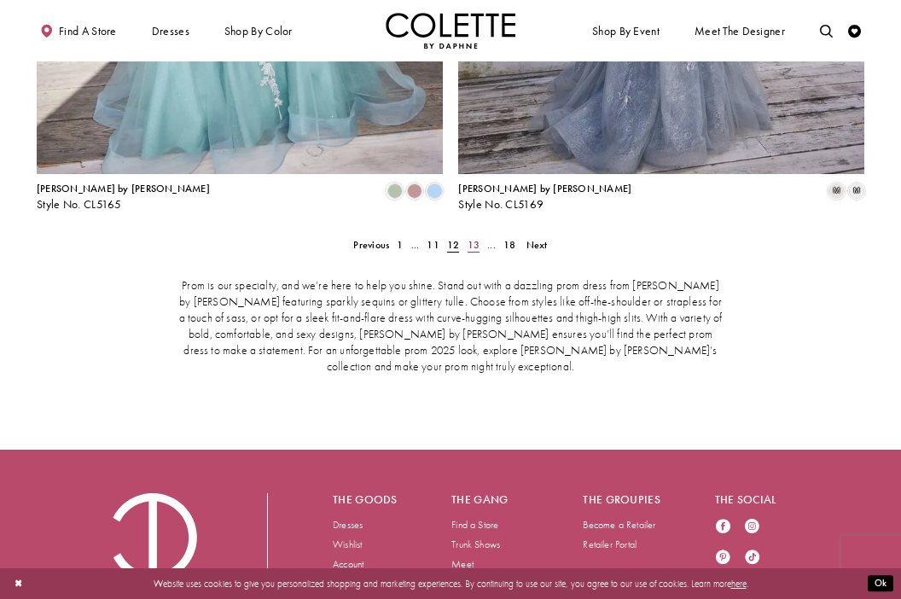
click at [474, 238] on span "13" at bounding box center [473, 245] width 12 height 14
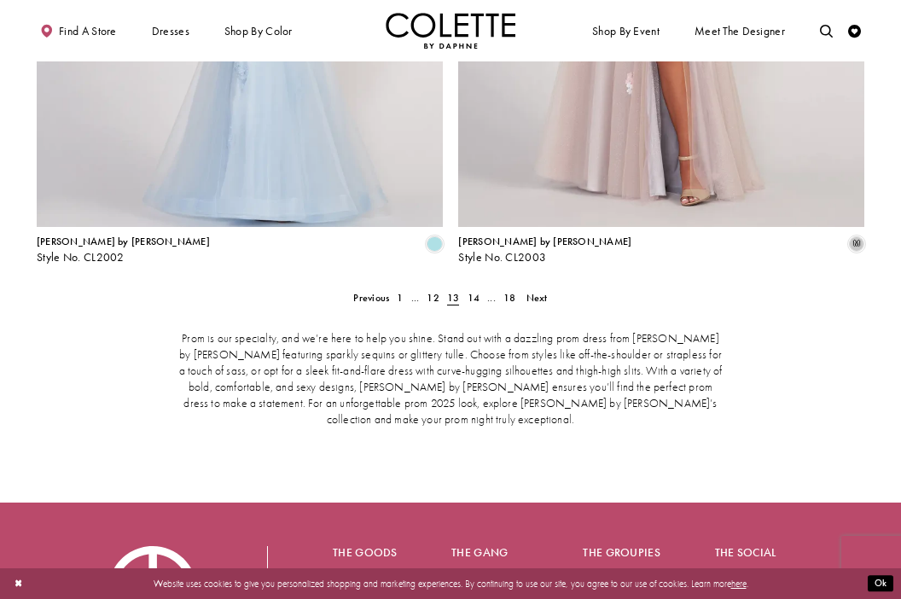
scroll to position [2756, 0]
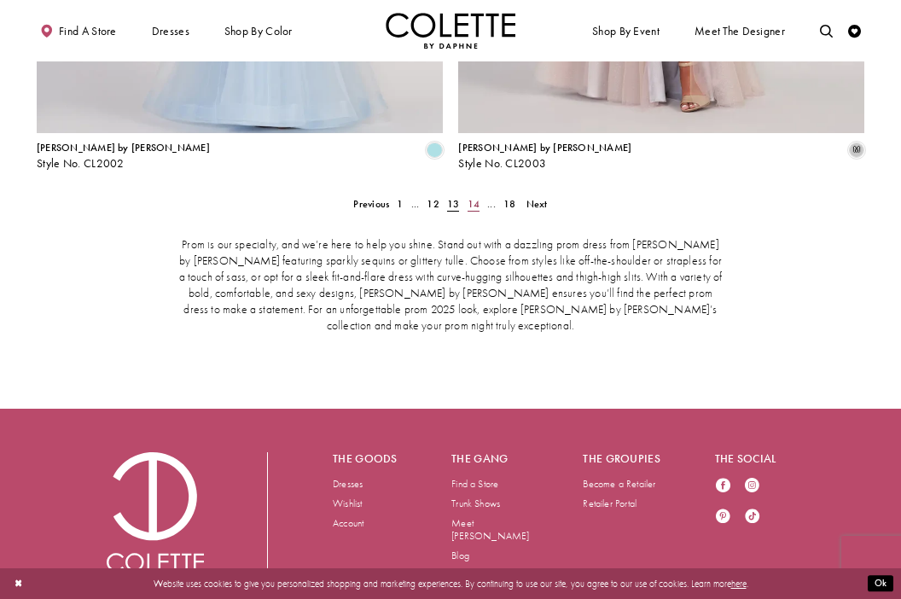
click at [470, 197] on span "14" at bounding box center [473, 204] width 12 height 14
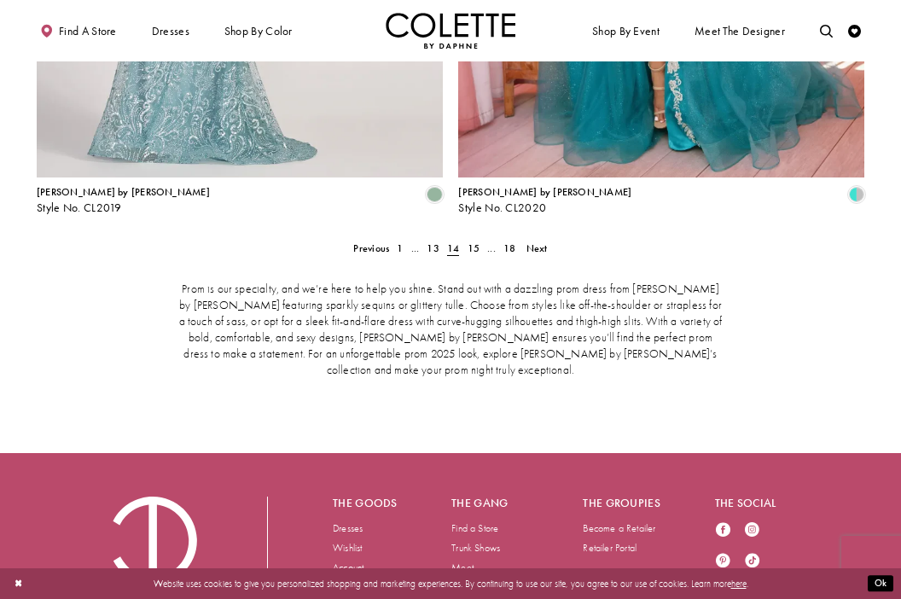
scroll to position [2733, 0]
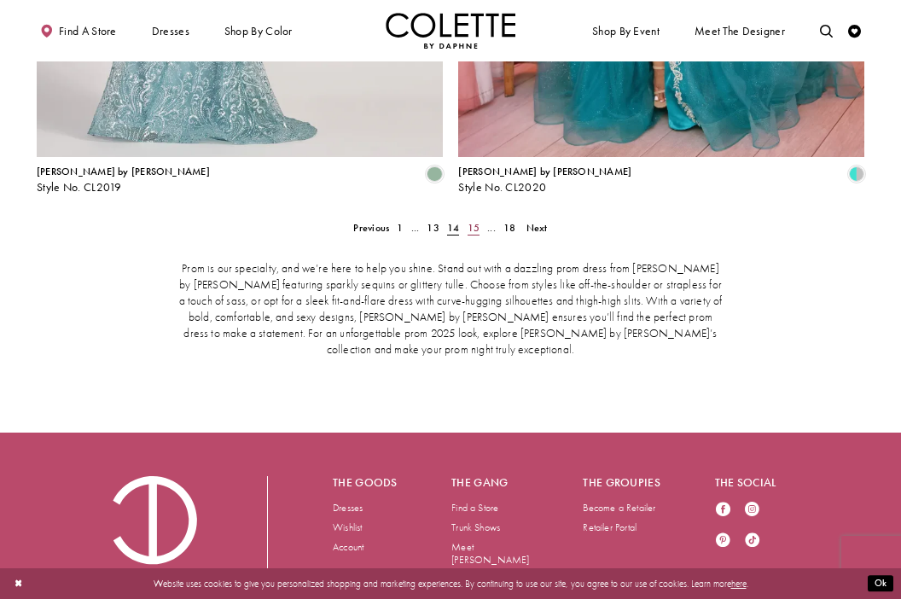
click at [472, 221] on span "15" at bounding box center [473, 228] width 12 height 14
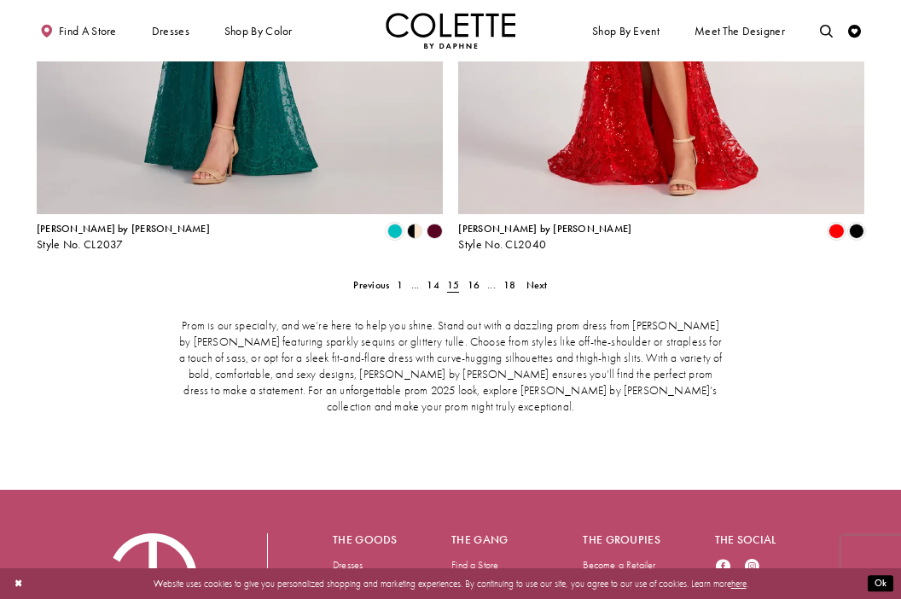
scroll to position [2667, 0]
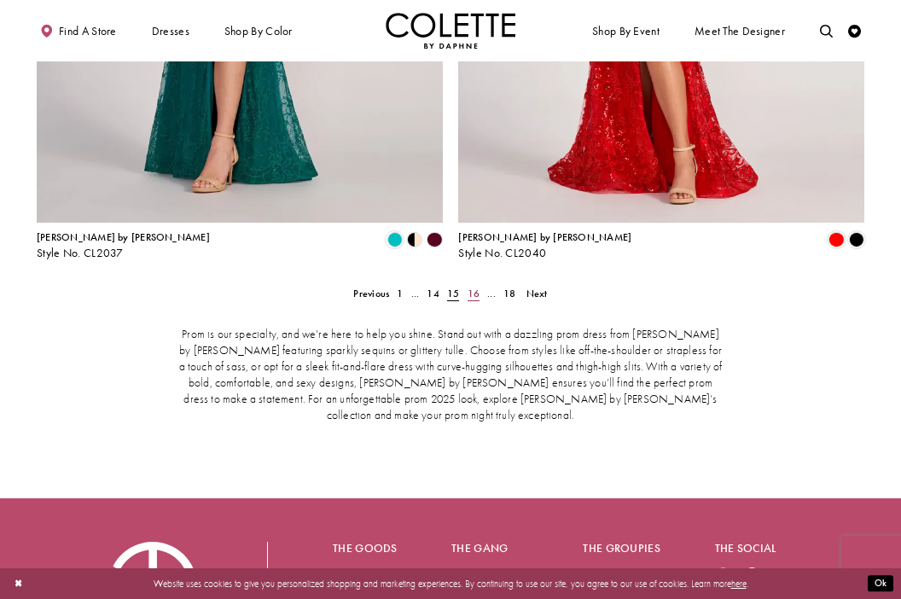
click at [470, 287] on span "16" at bounding box center [473, 294] width 12 height 14
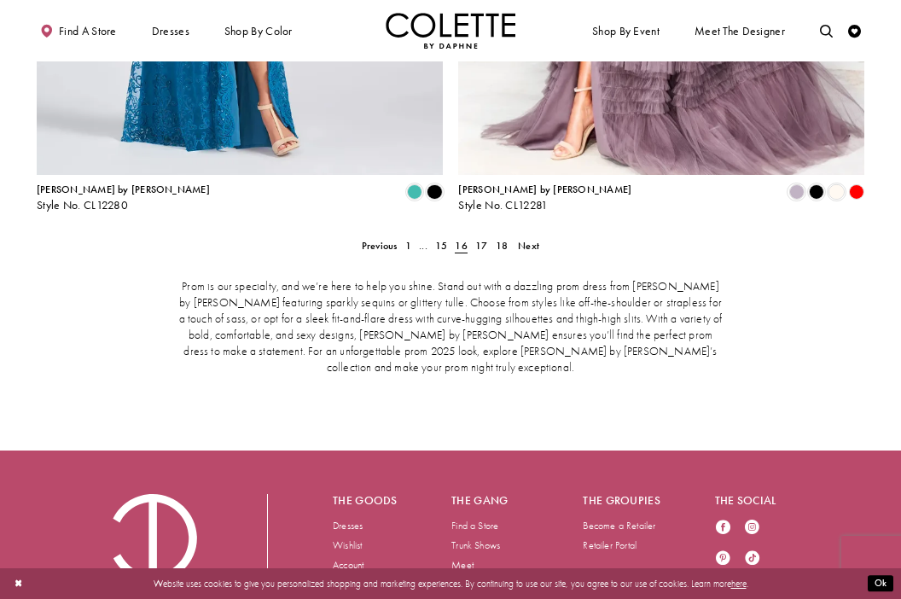
scroll to position [2716, 0]
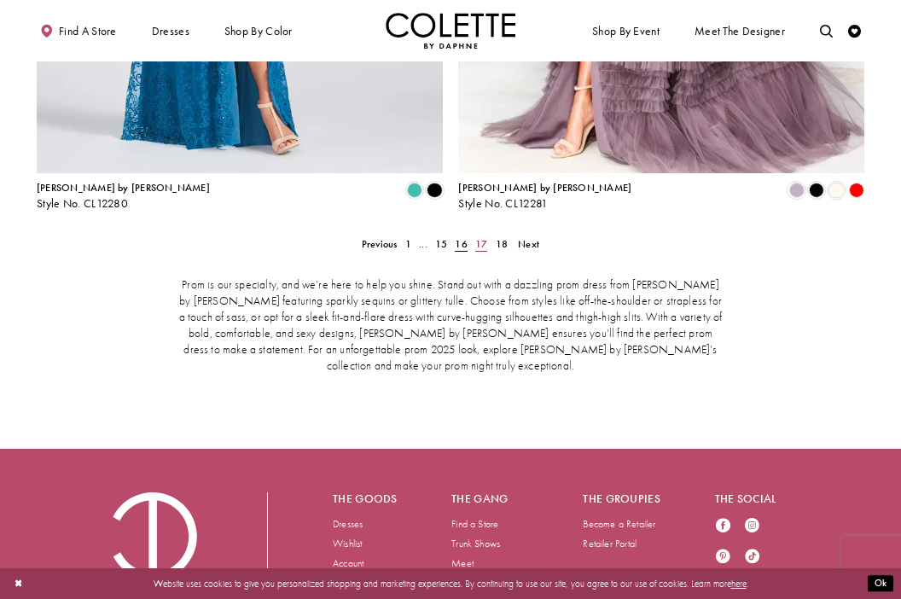
click at [479, 237] on span "17" at bounding box center [481, 244] width 12 height 14
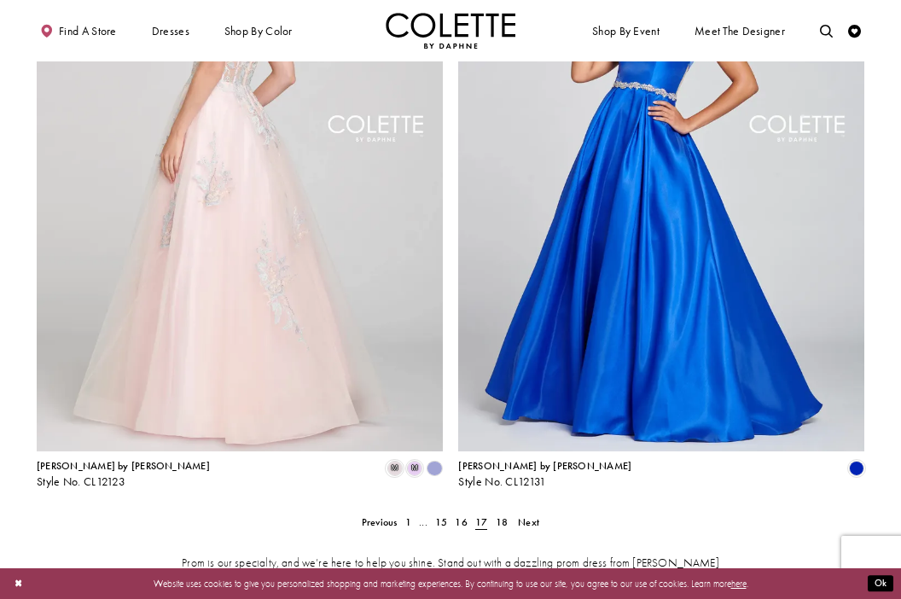
scroll to position [2728, 0]
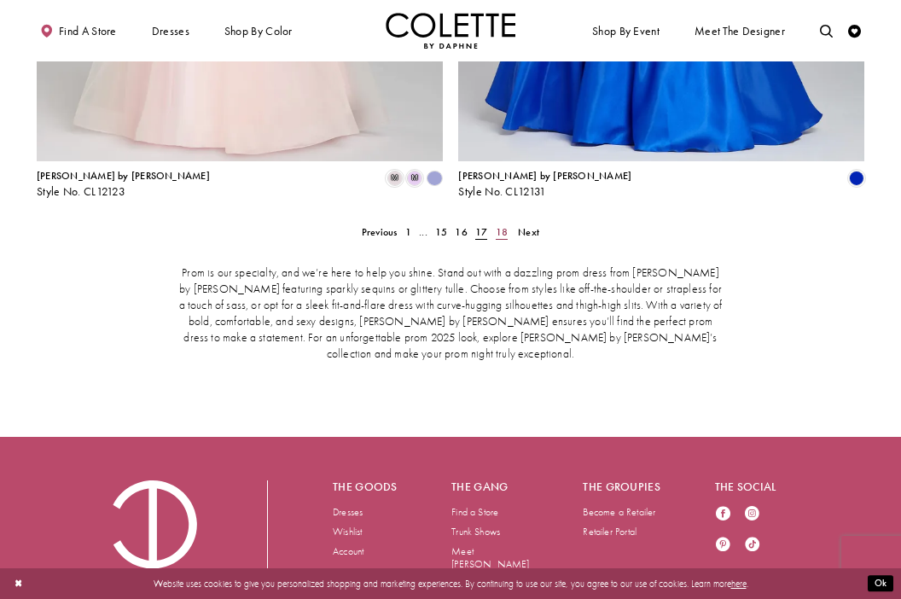
click at [501, 225] on span "18" at bounding box center [502, 232] width 12 height 14
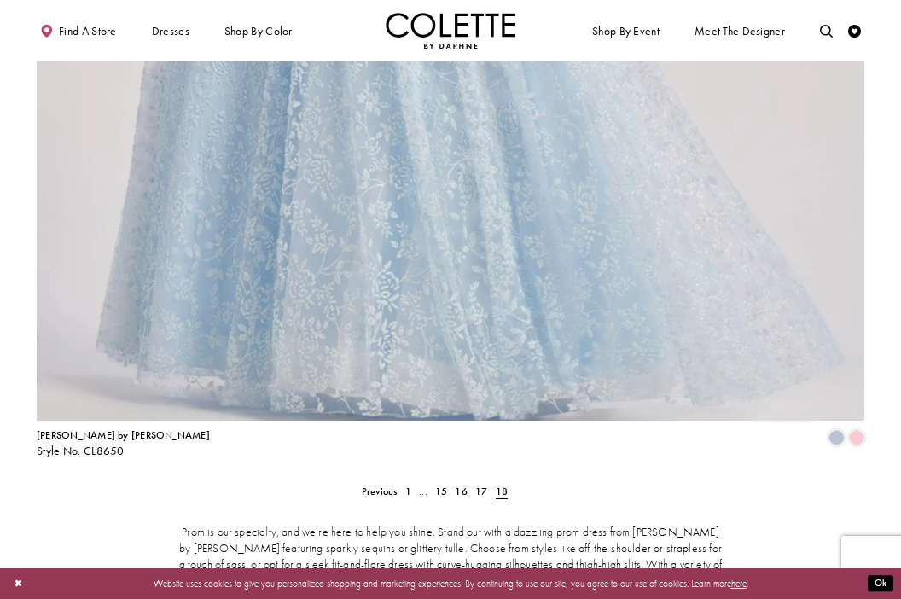
scroll to position [801, 0]
